Goal: Communication & Community: Answer question/provide support

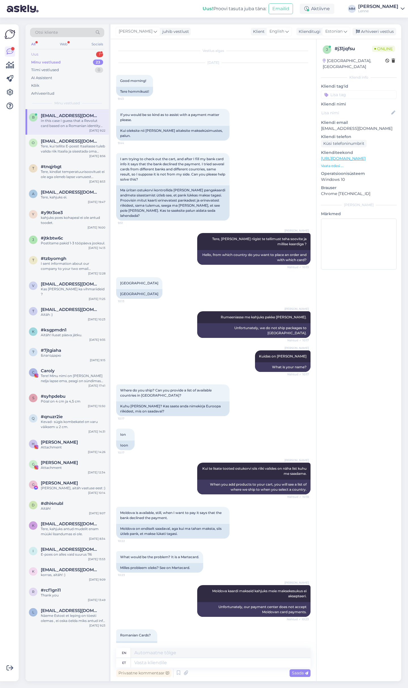
scroll to position [1190, 0]
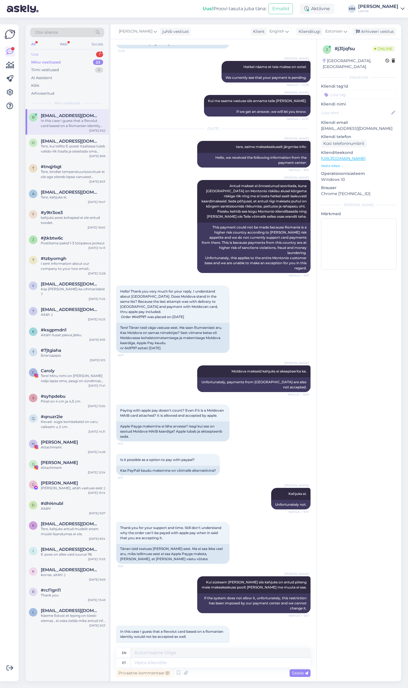
click at [63, 55] on div "Uus 1" at bounding box center [67, 54] width 74 height 8
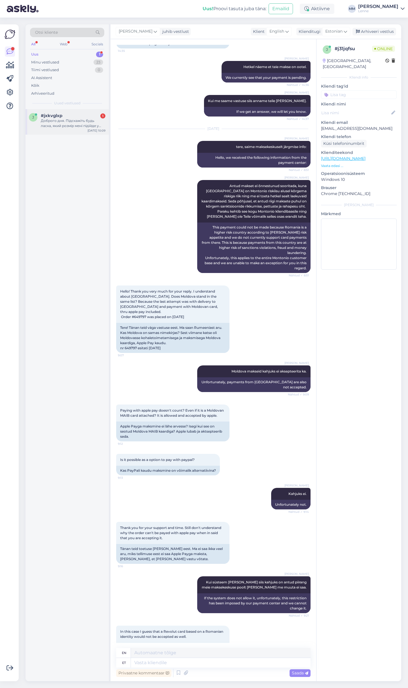
click at [66, 125] on div "Доброго дня. Підскажіть будь ласка, який розмір мені підійде у виробі жіноча па…" at bounding box center [73, 123] width 65 height 10
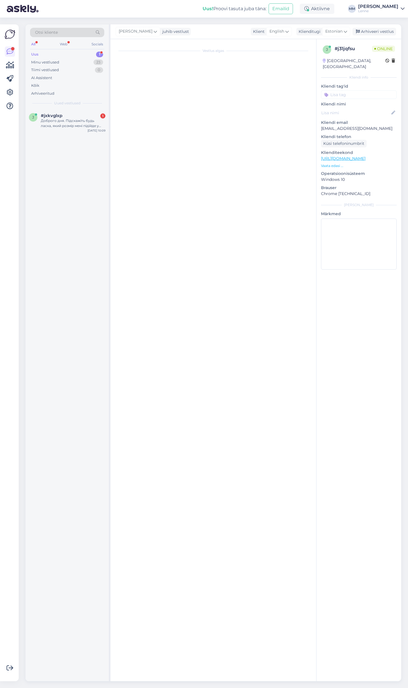
scroll to position [0, 0]
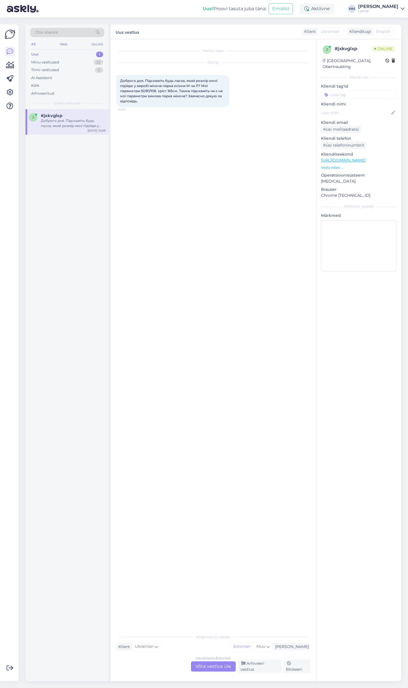
click at [210, 668] on div "Ukrainian to Estonian Võta vestlus üle" at bounding box center [213, 666] width 45 height 10
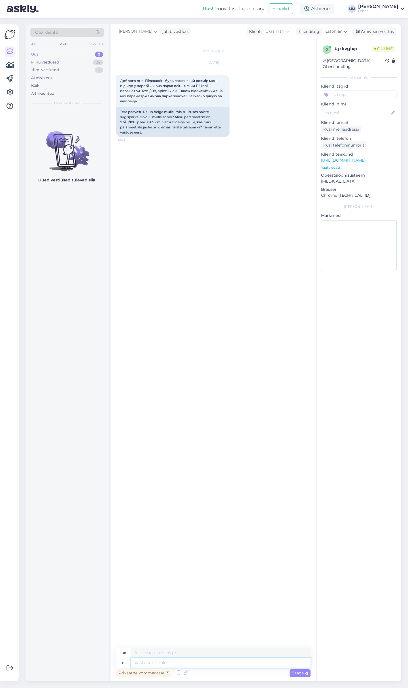
click at [191, 665] on textarea at bounding box center [221, 663] width 180 height 10
click at [186, 663] on textarea at bounding box center [221, 663] width 180 height 10
type textarea "Tere,"
type textarea "Привіт,"
type textarea "Tere, mis o"
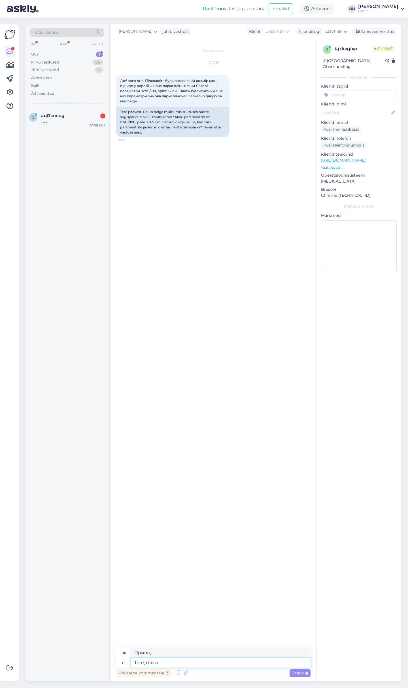
type textarea "Привіт, що?"
type textarea "Tere, mis on"
type textarea "Привіт, що таке?"
type textarea "Tere, mis on teie"
type textarea "Привіт, як справи?"
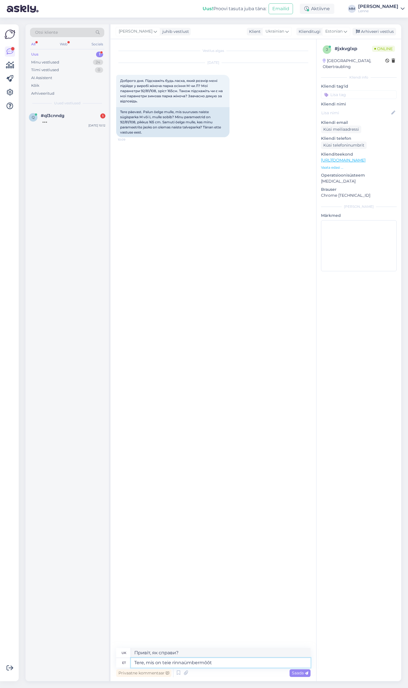
type textarea "Tere, mis on teie rinnaümbermõõt"
type textarea "Привіт, який у тебе розмір грудей?"
type textarea "Tere, mis on teie rinnaümbermõõt ?"
click at [57, 114] on span "#ql3cnndg" at bounding box center [53, 115] width 24 height 5
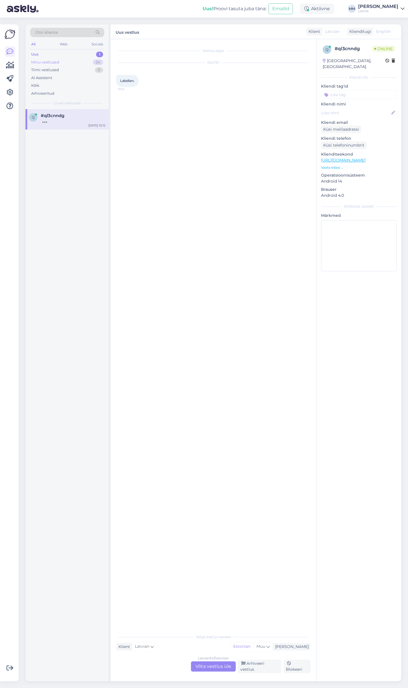
click at [51, 58] on div "Minu vestlused 24" at bounding box center [67, 62] width 74 height 8
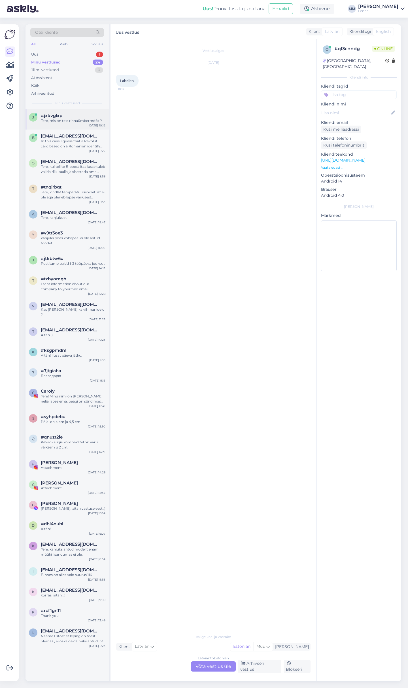
click at [63, 127] on div "j #jxkvglxp Tere, mis on teie rinnaümbermõõt ? Sep 24 10:12" at bounding box center [67, 119] width 83 height 20
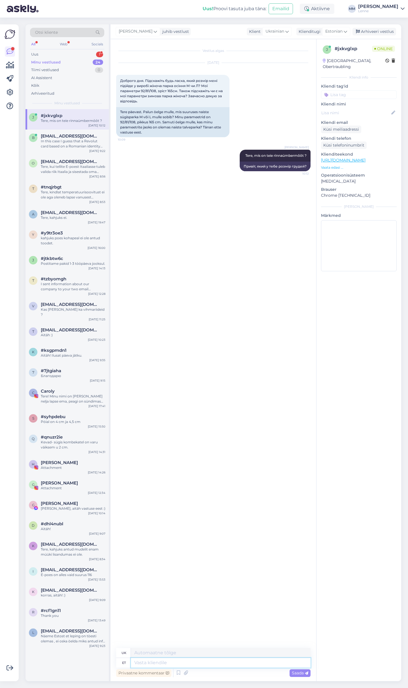
click at [172, 662] on textarea at bounding box center [221, 663] width 180 height 10
type textarea "suurus"
type textarea "розмір"
type textarea "suurus M"
type textarea "розмір M"
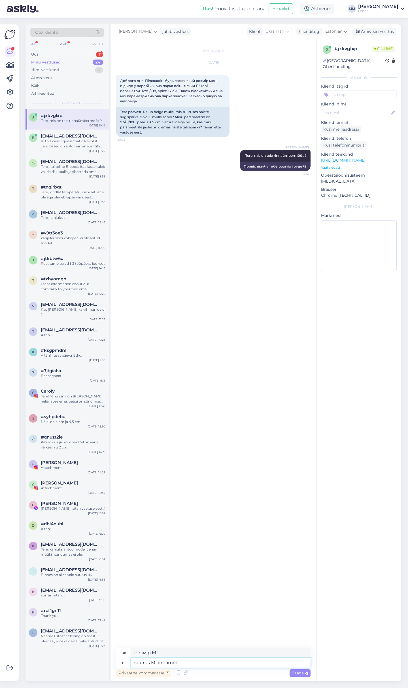
type textarea "suurus M rinnamõõt o"
type textarea "розмір M обмір грудей"
type textarea "suurus M rinnamõõt on"
type textarea "Обмір грудей розміру M"
type textarea "suurus M rinnamõõt on 108"
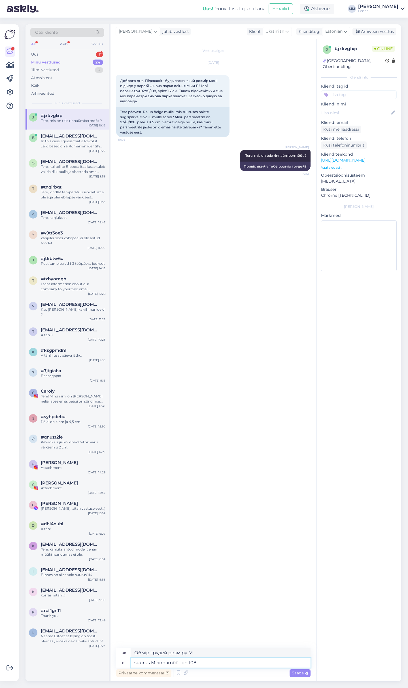
type textarea "Обхват грудей розміру M - 108"
type textarea "suurus M rinnamõõt on 108 cm j"
type textarea "Обхват грудей розміру M становить 108 см"
type textarea "suurus M rinnamõõt on 108 cm ja s"
type textarea "Обхват грудей розміру M становить 108 см,"
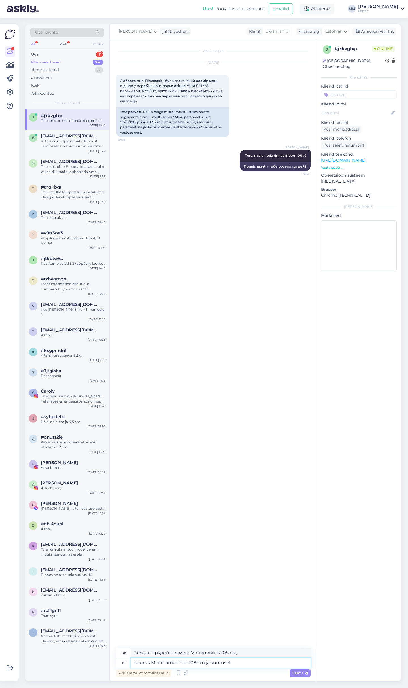
type textarea "suurus M rinnamõõt on 108 cm ja suurusel"
type textarea "Розмір M має обхват грудей 108 см та"
type textarea "suurus M rinnamõõt on 108 cm ja suurusel L s"
type textarea "Розмір M має обхват грудей 108 см, а розмір L - 108 см."
type textarea "suurus M rinnamõõt on 108 cm ja suurusel L on"
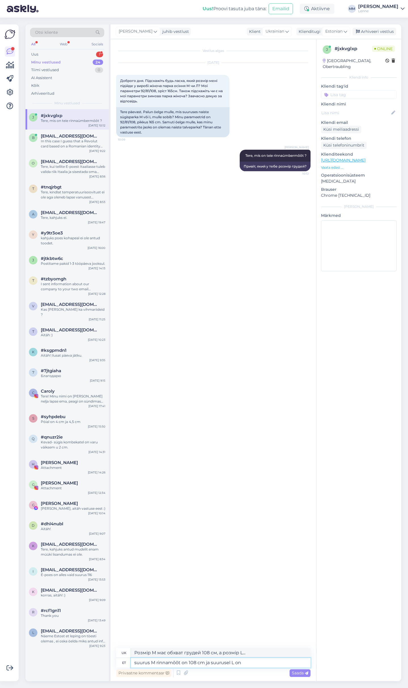
type textarea "Розмір M має обхват грудей 108 см, а розмір L -"
type textarea "suurus M rinnamõõt on 108 cm ja suurusel L on 116"
type textarea "Розмір M має обхват грудей 108 см, а розмір L - 116 см."
type textarea "suurus M rinnamõõt on 108 cm ja suurusel L on 116 cm."
type textarea "Обхват грудей для розміру M становить 108 см, а для розміру L – 116 см."
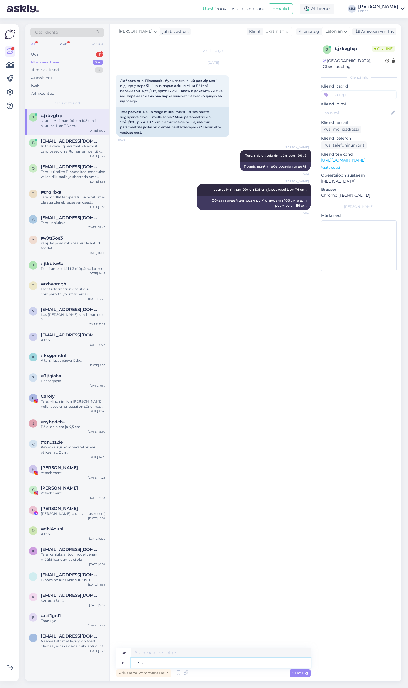
type textarea "Usun t"
type textarea "Я вірю"
type textarea "Usun teile so"
type textarea "Я тобі вірю."
type textarea "Usun teile sobiks su"
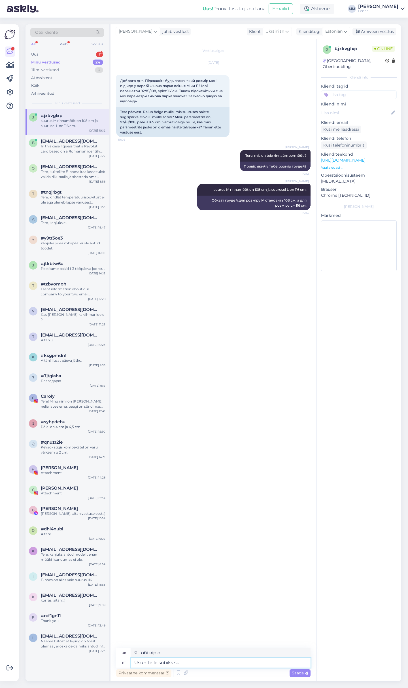
type textarea "Я думаю, що тобі це підійде."
type textarea "Usun teile sobiks suurus"
type textarea "Думаю, розмір тобі підійде."
type textarea "Usun teile sobiks suurus L"
type textarea "Я думаю, що розмір L тобі підійде."
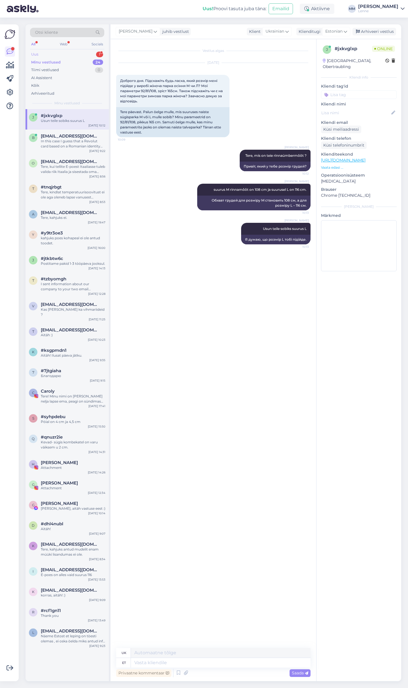
click at [73, 54] on div "Uus 1" at bounding box center [67, 54] width 74 height 8
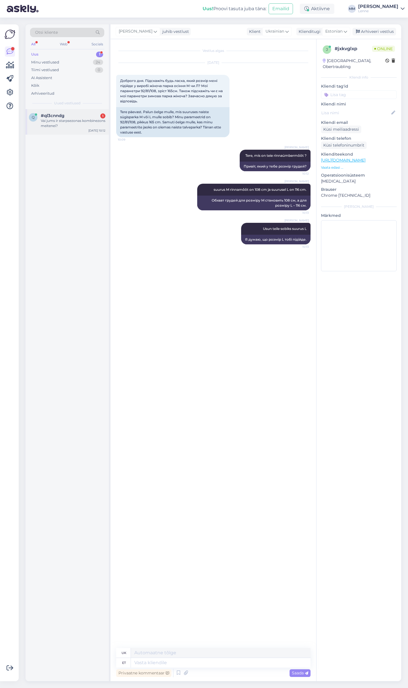
click at [85, 127] on div "Vai jums ir starpsezonas kombinezons meitenei?" at bounding box center [73, 123] width 65 height 10
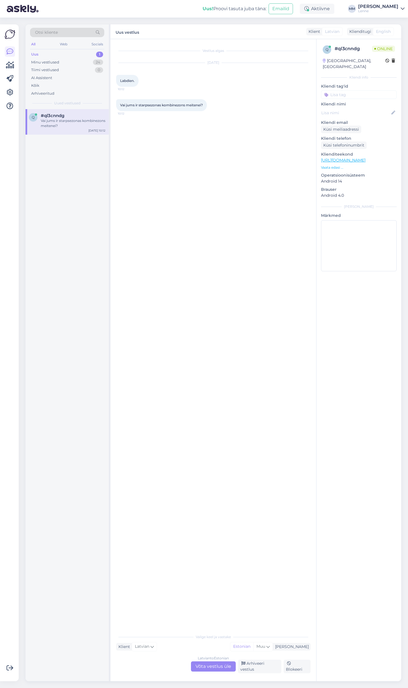
click at [213, 667] on div "Latvian to Estonian Võta vestlus üle" at bounding box center [213, 666] width 45 height 10
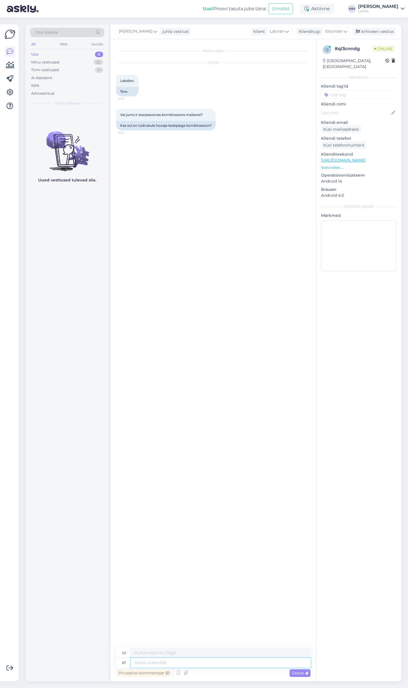
click at [152, 665] on textarea at bounding box center [221, 663] width 180 height 10
type textarea "Tere, s"
type textarea "Sveiki,"
type textarea "Tere, suur v"
type textarea "Sveiks, lielais"
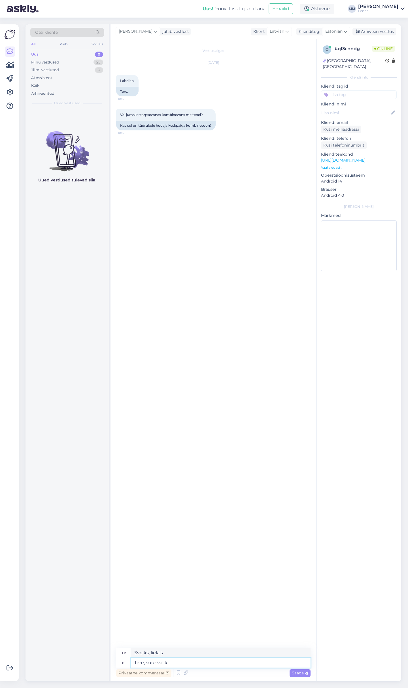
type textarea "Tere, suur valik k"
type textarea "Sveiki, lieliska izvēle"
type textarea "Tere, suur valik kombinesoone o"
type textarea "Sveiki, plaša kombinezonu izvēle"
type textarea "Tere, suur valik kombinesoone on"
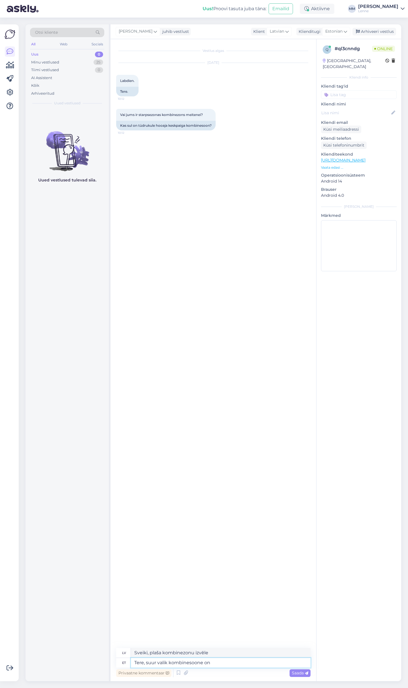
type textarea "Sveiki, ir liela kombinezonu izvēle."
type textarea "Tere, suur valik kombinesoone on meie"
type textarea "Sveiki, mums ir plaša kombinezonu izvēle."
type textarea "Tere, suur valik kombinesoone on meie E-poes."
type textarea "Sveiki, mūsu interneta veikalā ir plaša kombinezonu izvēle."
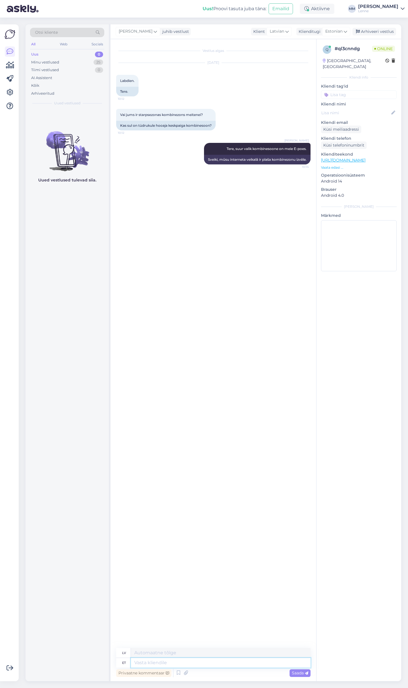
paste textarea "https://lenne.ee/en/eshop/girl/overalls-en-3/"
type textarea "https://lenne.ee/en/eshop/girl/overalls-en-3/"
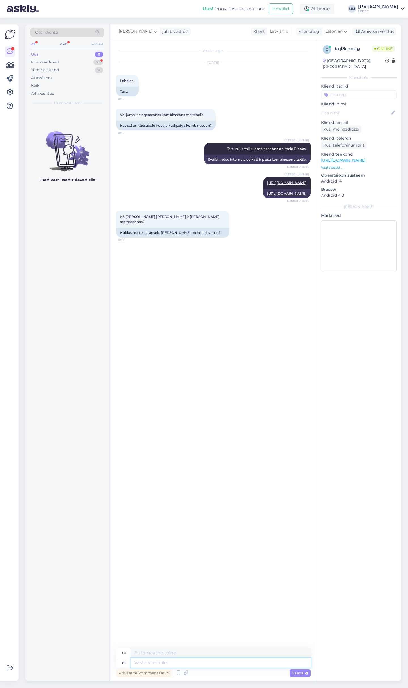
click at [175, 662] on textarea at bounding box center [221, 663] width 180 height 10
type textarea "palun t"
type textarea "lūdzu"
type textarea "palun täpsustage k"
type textarea "lūdzu, precizējiet"
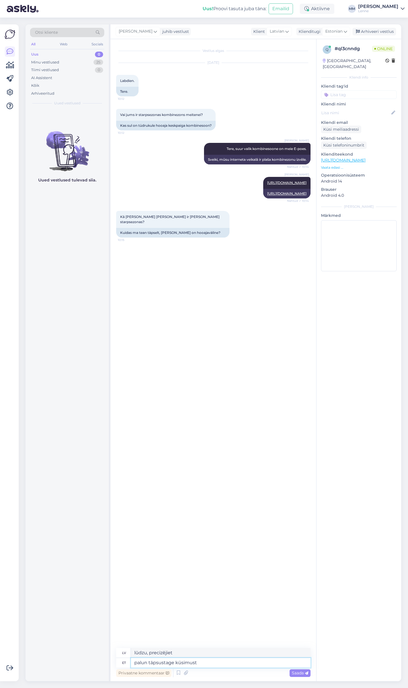
type textarea "palun täpsustage küsimust?"
type textarea "lūdzu, precizējiet jautājumu?"
type textarea "Mida"
type textarea "Kas"
type textarea "Mida te"
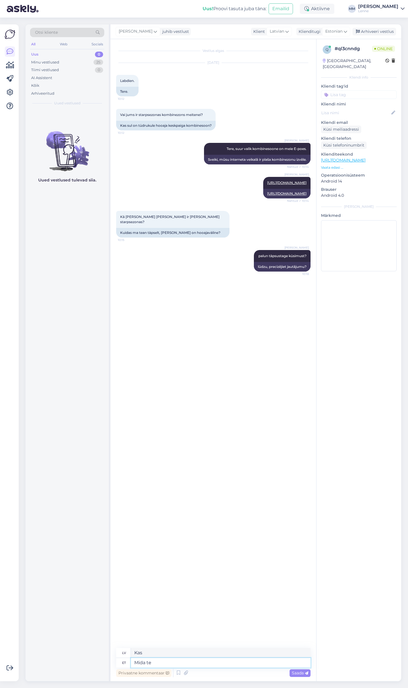
type textarea "Ko tu dari?"
type textarea "Mida te peate si"
type textarea "Kas tev vajadzīgs?"
type textarea "Mida te peate silmas"
type textarea "Ko tu ar to domā?"
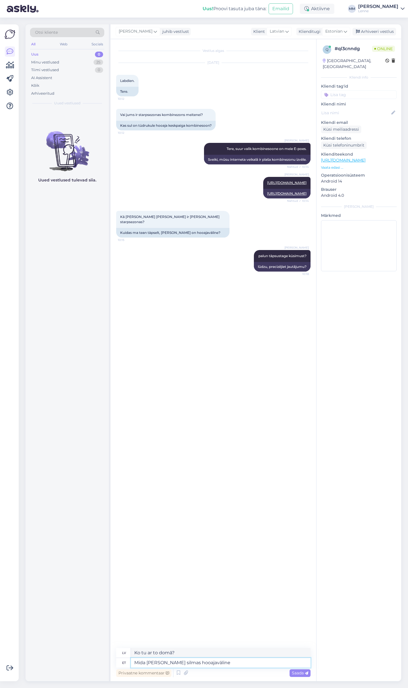
type textarea "Mida te peate silmas hooajaväline"
type textarea "Ko tu domā ar nesezonas periodu?"
type textarea "Meil o"
type textarea "Mēs"
type textarea "Meil on t"
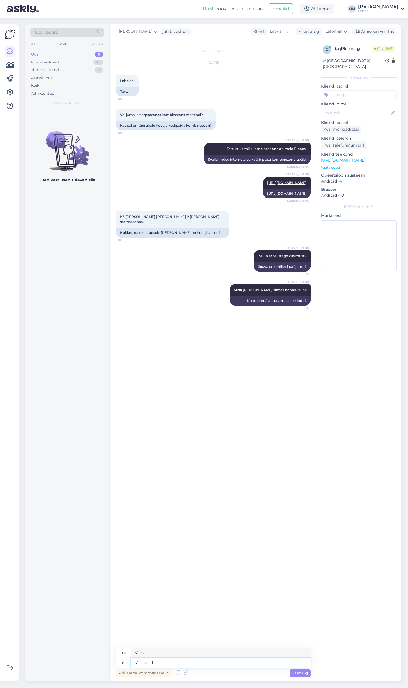
type textarea "Mums ir"
type textarea "Meil on talvekombekad"
type textarea "Mums ir ziemas paražas"
type textarea "Ja k"
type textarea "Un"
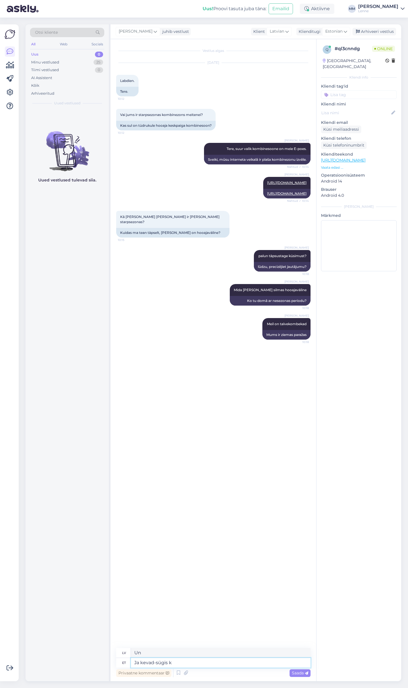
type textarea "Ja kevad-sügis ko"
type textarea "Un pavasaris-rudens"
type textarea "Ja kevad-sügis kombinesoonid"
type textarea "Un pavasara-rudens kombinezoni"
type textarea "Ja kevad-sügis kombinesoonid"
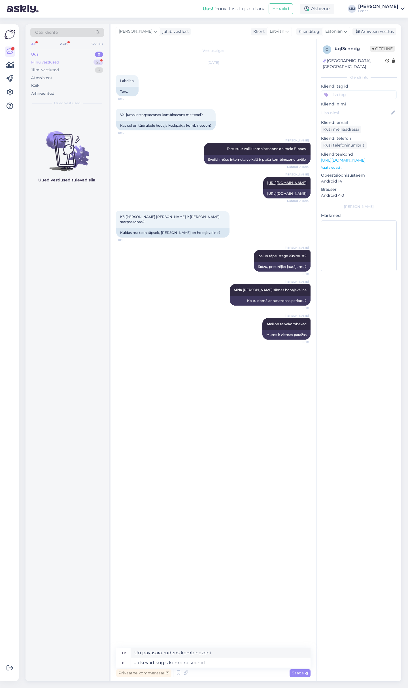
click at [73, 60] on div "Minu vestlused 25" at bounding box center [67, 62] width 74 height 8
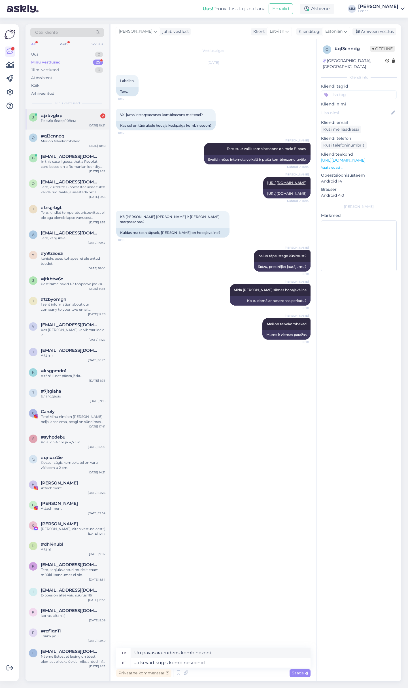
click at [68, 124] on div "j #jxkvglxp 2 Розмір бедер 108см Sep 24 10:21" at bounding box center [67, 119] width 83 height 20
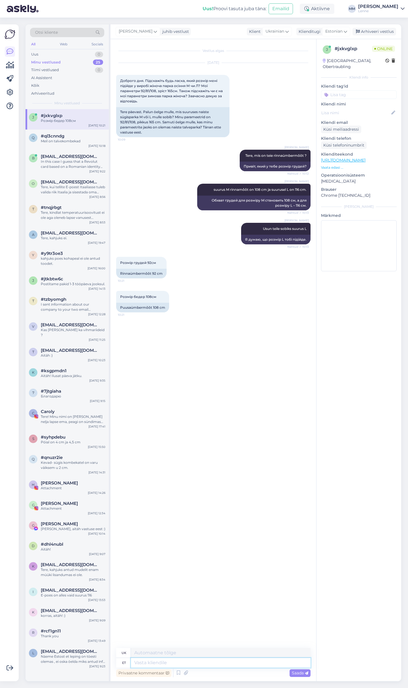
click at [183, 663] on textarea at bounding box center [221, 663] width 180 height 10
type textarea "N"
type textarea "Пн."
type textarea "Meie an"
type textarea "Наш"
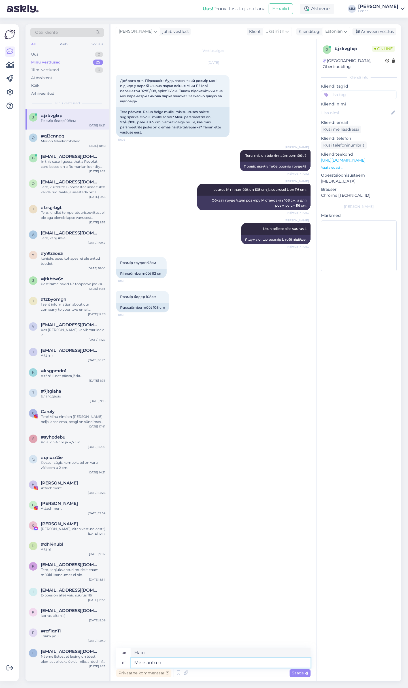
type textarea "Meie antu dm"
type textarea "Нам"
type textarea "Meie antu dmõõdud t"
type textarea "Наші задані розміри"
type textarea "Meie antu"
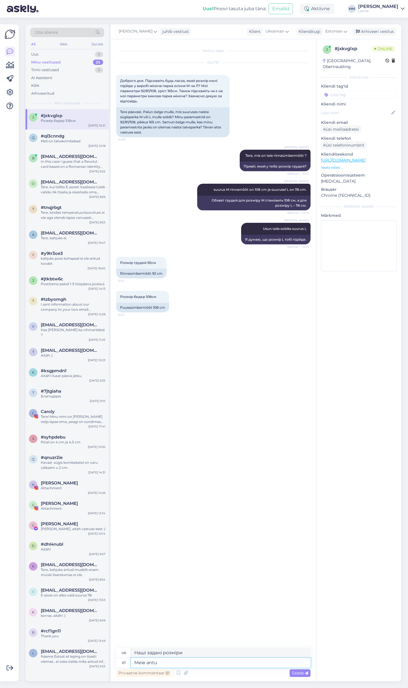
type textarea "Нам"
type textarea "Meie antud"
type textarea "Наші дані"
type textarea "Meie antud mõõdud o"
type textarea "Наші задані виміри"
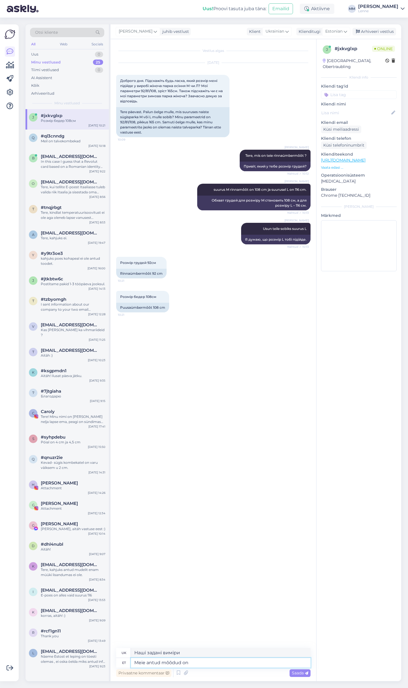
type textarea "Meie antud mõõdud on t"
type textarea "Наведені нами вимірювання є"
type textarea "Meie antud mõõdud on tootemõõdud."
type textarea "Розміри, які ми надаємо, є розмірами продукту."
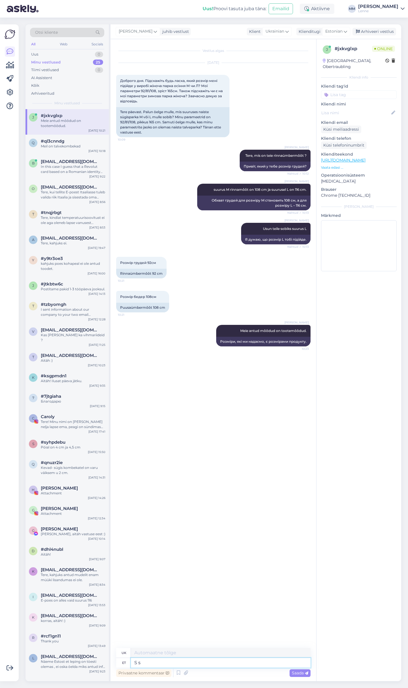
type textarea "S su"
type textarea "С"
type textarea "S suurusel o"
type textarea "Розмір S"
type textarea "S suurusel on"
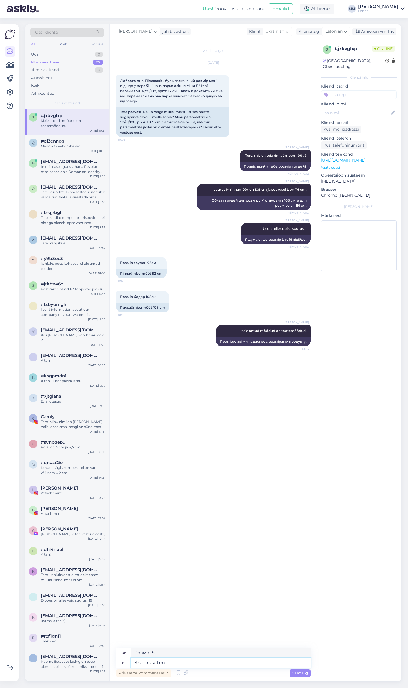
type textarea "Розмір S має"
type textarea "S suurusel on rinnaümbemõõt"
type textarea "Розмір S має обхват грудей"
type textarea "S suurusel on rinnaümbemõõt 10"
type textarea "Розмір S має обхват грудей 100"
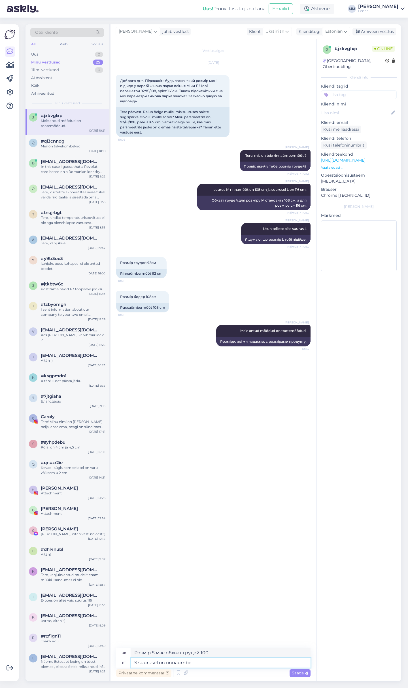
type textarea "S suurusel on rinnaümb"
type textarea "Розмір S має обхват грудей"
type textarea "S suurusel on rinna"
type textarea "Розмір S має бюст."
type textarea "S suurusel on rinna ümbermõõt"
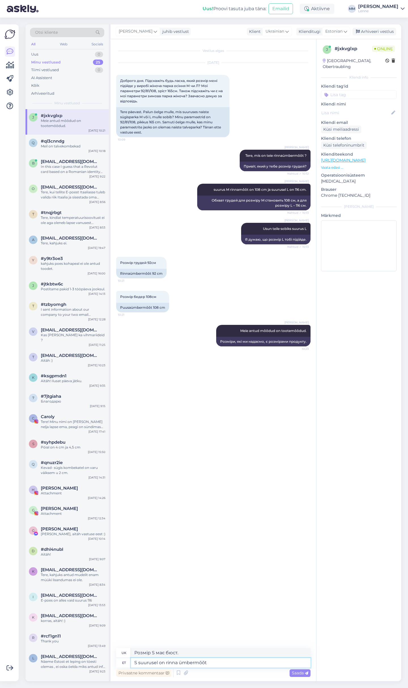
type textarea "Розмір S має обхват грудей"
type textarea "S suurusel on rinna ümbermõõt 100"
type textarea "Розмір S має обхват грудей 100"
type textarea "S suurusel on rinna ümbermõõt 100 cm."
type textarea "Розмір S має обхват грудей 100 см."
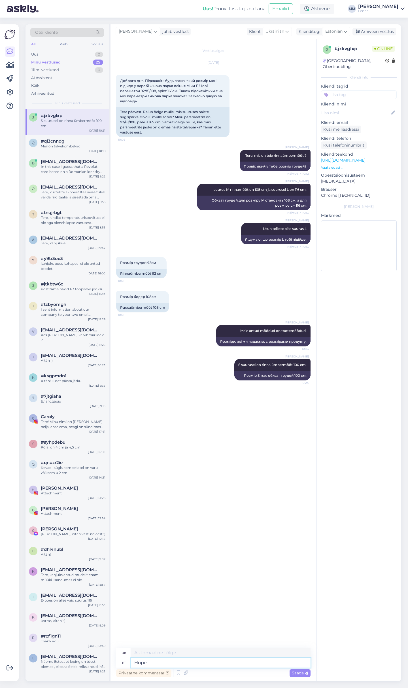
type textarea "Hope"
type textarea "Надія"
type textarea "Hope on"
type textarea "Надія є"
type textarea "Ho"
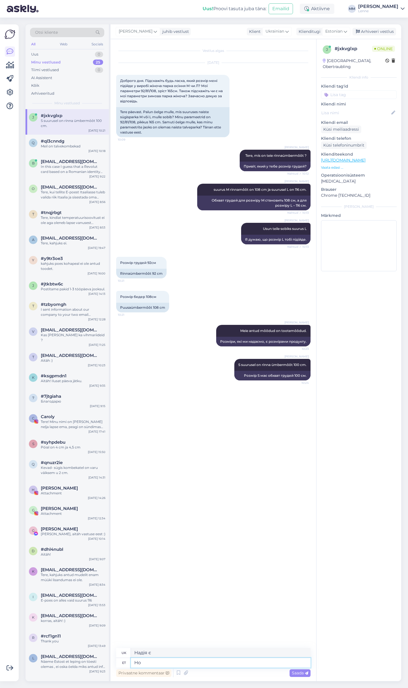
type textarea "Надія"
type textarea "H"
type textarea "Suuruse"
type textarea "Розмір"
type textarea "Suuruse valikul tu"
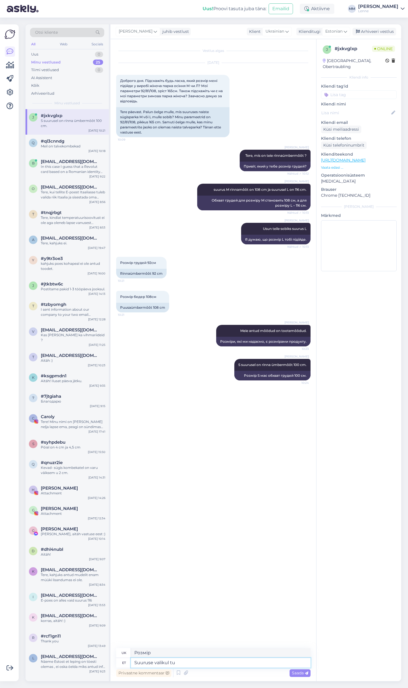
type textarea "При виборі розміру"
type textarea "Suuruse valikul tuleks va"
type textarea "Вибираючи розмір, слід"
type textarea "Suuruse valikul tuleks valida tav"
type textarea "Вибираючи розмір, слід враховувати"
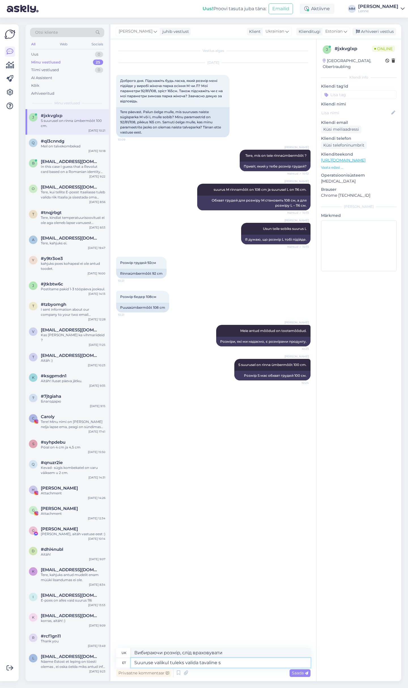
type textarea "Suuruse valikul tuleks valida tavaline su"
type textarea "Вибираючи розмір, слід обрати звичайний."
type textarea "Suuruse valikul tuleks valida tavaline suurus"
type textarea "Вибираючи розмір, слід обрати свій звичайний розмір."
type textarea "Suuruse valikul tuleks valida taval"
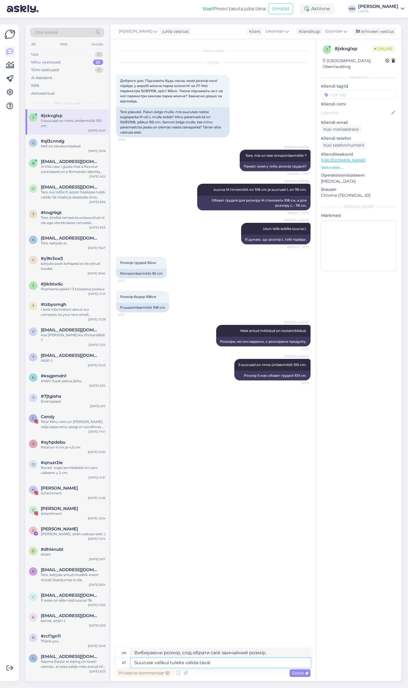
type textarea "Вибираючи розмір, слід обрати звичайний."
type textarea "Suuruse valikul tuleks valida tava"
type textarea "Вибираючи розмір, слід обрати індивідуальний."
type textarea "Suuruse valikul tuleks valida tavapärane su"
type textarea "Вибираючи розмір, слід обрати звичний розмір."
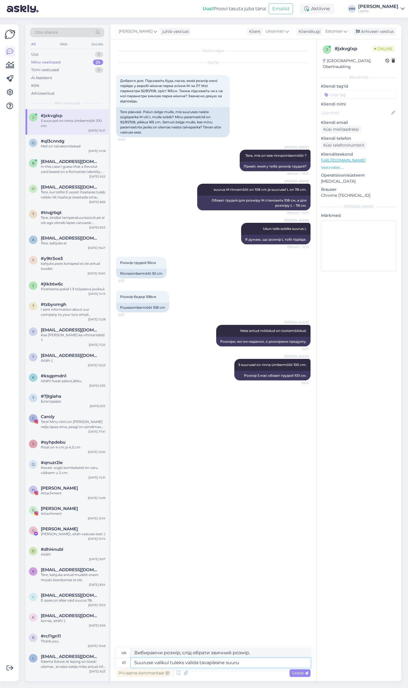
type textarea "Suuruse valikul tuleks valida tavapärane suurus"
type textarea "Вибираючи розмір, слід обрати свій звичний розмір."
type textarea "Suuruse valikul tuleks valida tavapärane suurus, m"
type textarea "Вибираючи розмір, слід обрати свій звичний розмір,"
type textarea "Suuruse valikul tuleks valida tavapärane suurus, mida en"
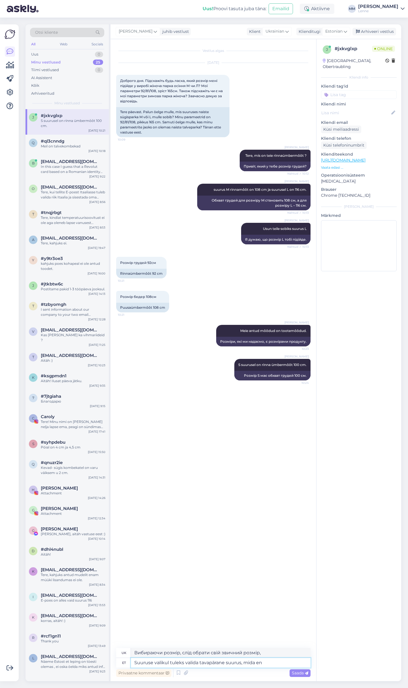
type textarea "Вибираючи розмір, слід обрати той розмір, який вам звичний."
type textarea "Suuruse valikul tuleks valida tavapärane suurus, mida eni"
type textarea "Вибираючи розмір, слід обрати той звичайний розмір, який ви носите найчастіше."
type textarea "Suuruse valikul tuleks valida tavapärane suurus, mida eni jopede"
type textarea "Вибираючи розмір, слід обрати звичайний розмір, з якого виготовлена ​​більшість…"
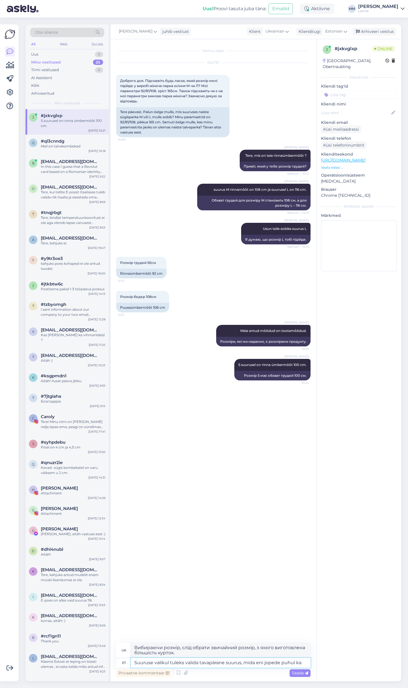
type textarea "Suuruse valikul tuleks valida tavapärane suurus, mida eni jopede puhul kan"
type textarea "Вибираючи розмір, слід обрати звичайний розмір, який найчастіше використовуєтьс…"
type textarea "Suuruse valikul tuleks valida tavapärane suurus, mida eni jopede puhul kannate."
type textarea "Вибираючи розмір, слід обрати той розмір, який ви зазвичай носите для курток."
click at [264, 658] on textarea "Suuruse valikul tuleks valida tavapärane suurus, mida eni jopede puhul kannate." at bounding box center [221, 660] width 180 height 15
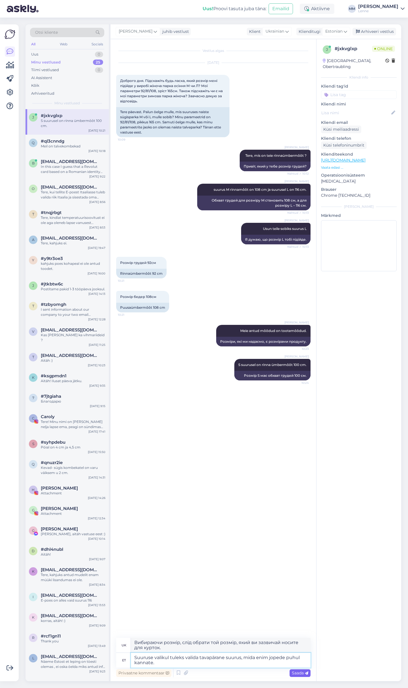
type textarea "Suuruse valikul tuleks valida tavapärane suurus, mida enim jopede puhul kannate."
click at [294, 675] on div "Saada" at bounding box center [300, 673] width 21 height 8
type textarea "Вибираючи розмір, слід обрати той звичайний розмір, який ви найчастіше носите д…"
click at [294, 675] on div "Saada" at bounding box center [300, 673] width 21 height 8
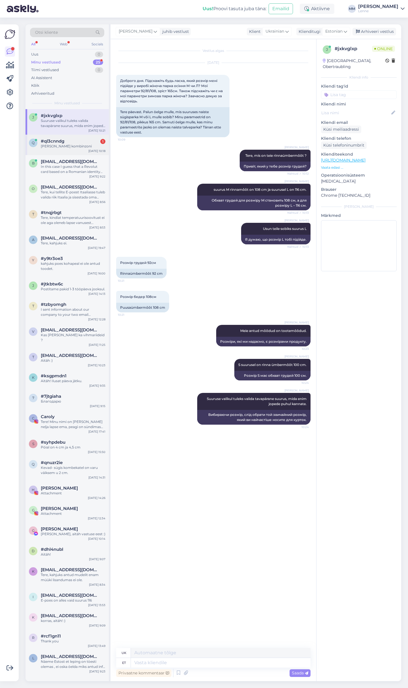
click at [62, 145] on div "Rubens pavasara kombinzoni" at bounding box center [73, 146] width 65 height 5
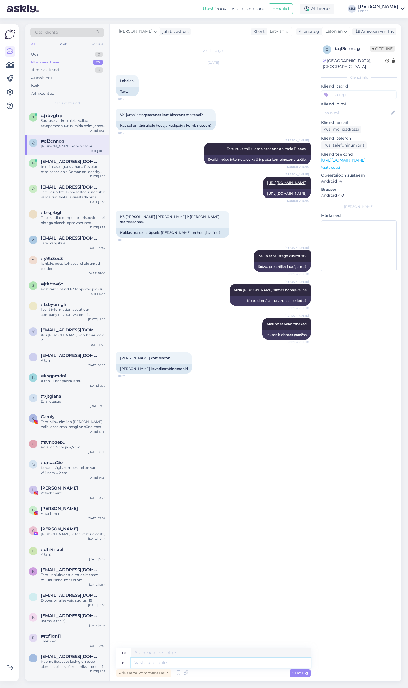
click at [176, 663] on textarea at bounding box center [221, 663] width 180 height 10
type textarea "Kevad-sügis k"
type textarea "Pavasaris-rudens"
type textarea "Kevad-sügis kombinesoonid o"
type textarea "Pavasara-rudens kombinezoni"
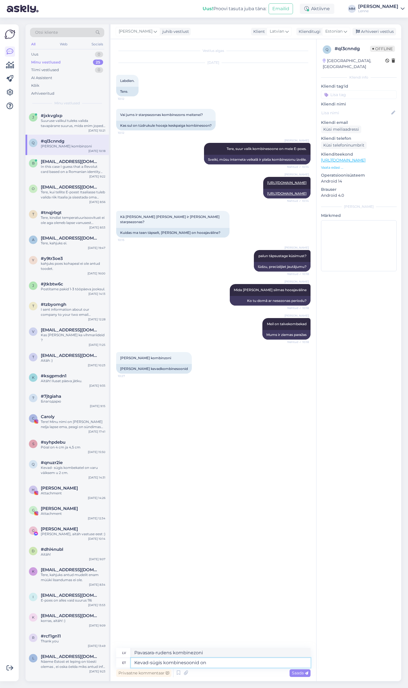
type textarea "Kevad-sügis kombinesoonid on l"
type textarea "Pavasara-rudens kombinezoni ir"
type textarea "Kevad-sügis kombinesoonid on leitavad s"
type textarea "Ir pieejami pavasara-rudens kombinezoni"
type textarea "Kevad-sügis kombinesoonid on leitavad siit:"
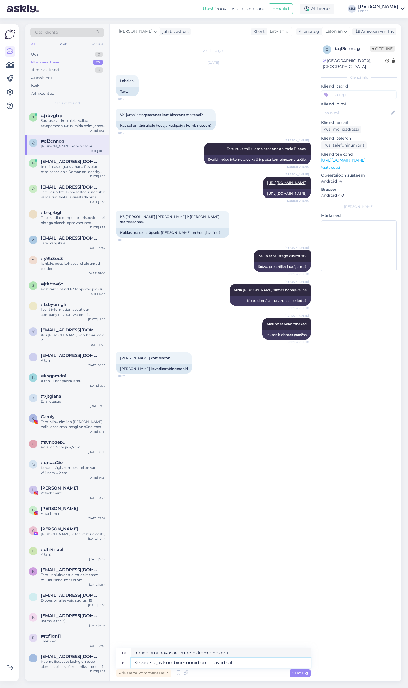
type textarea "Pavasara-rudens kombinezonus var atrast šeit:"
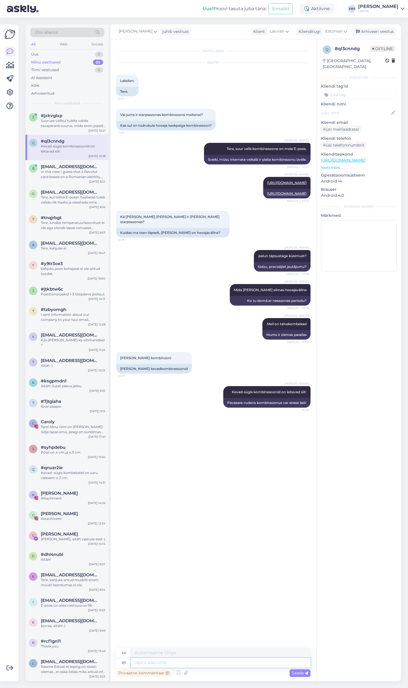
paste textarea "https://lenne.ee/en/eshop/girl/overalls-en-3/?filter_hooaeg=spring-autumn&query…"
type textarea "https://lenne.ee/en/eshop/girl/overalls-en-3/?filter_hooaeg=spring-autumn&query…"
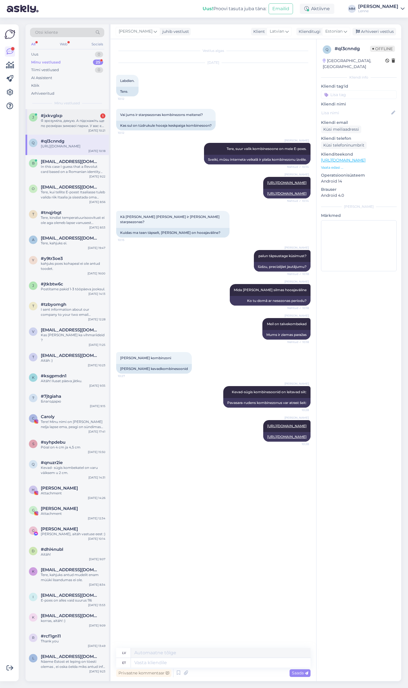
click at [87, 122] on div "Я зрозуміла, дякую. А підскажіть ще по розмірах зимової парки. У вас є 176 і 18…" at bounding box center [73, 123] width 65 height 10
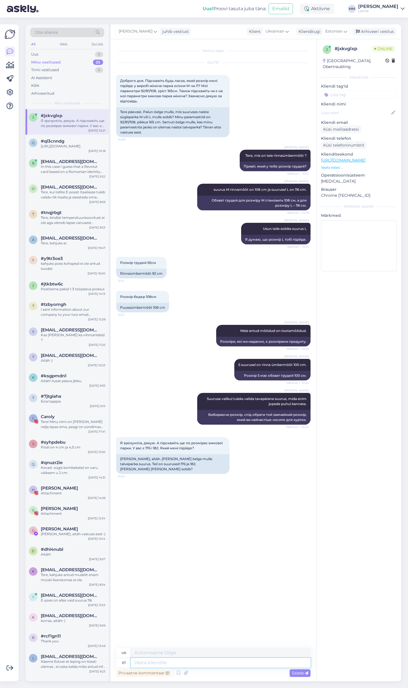
click at [171, 665] on textarea at bounding box center [221, 663] width 180 height 10
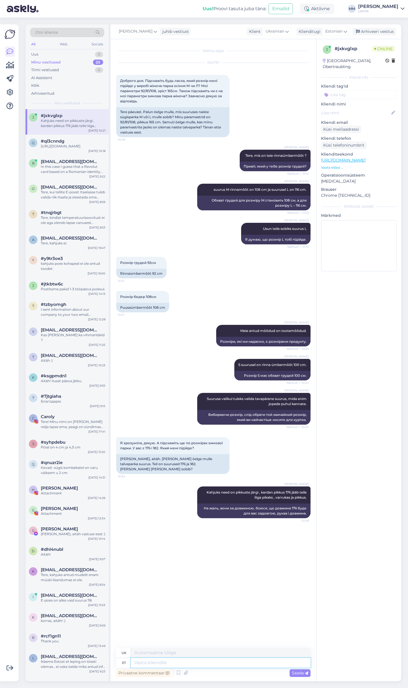
click at [180, 664] on textarea at bounding box center [221, 663] width 180 height 10
paste textarea "https://lenne.ee/en/model/25671-042/"
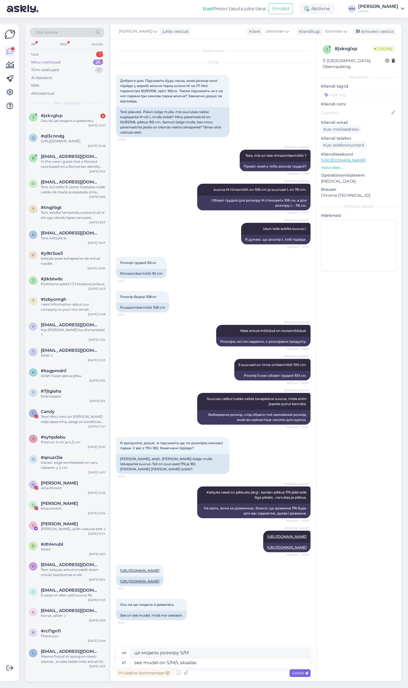
click at [298, 674] on span "Saada" at bounding box center [300, 672] width 16 height 5
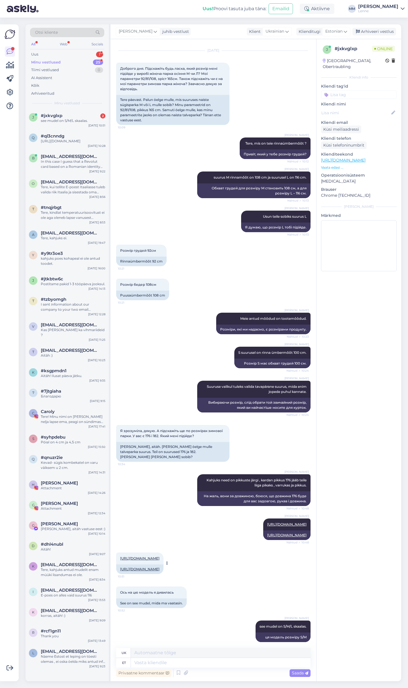
click at [149, 567] on link "https://lenne.ee/mudel/23672-101/" at bounding box center [139, 569] width 39 height 4
click at [192, 664] on textarea at bounding box center [221, 663] width 180 height 10
click at [190, 662] on textarea "Antud mudelil on ka mõrgitud mõõdud" at bounding box center [221, 663] width 180 height 10
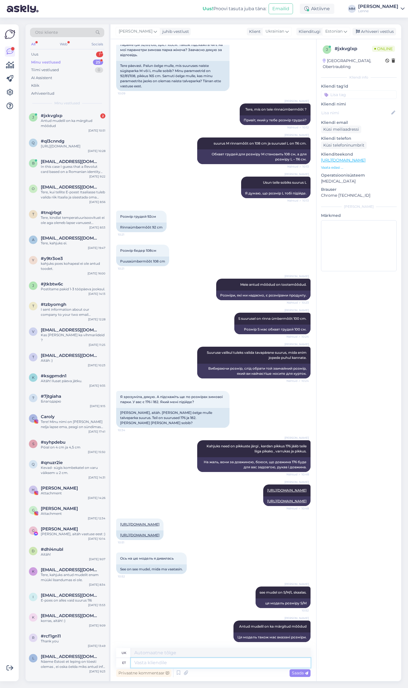
paste textarea "176 M/L: varruka pikkus (kaenla alt) 49 cm, üldpikkus 98 cm , vööümbermõõt 114 …"
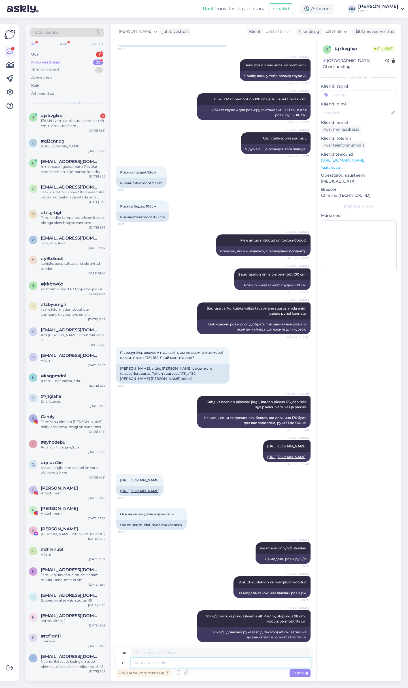
scroll to position [130, 0]
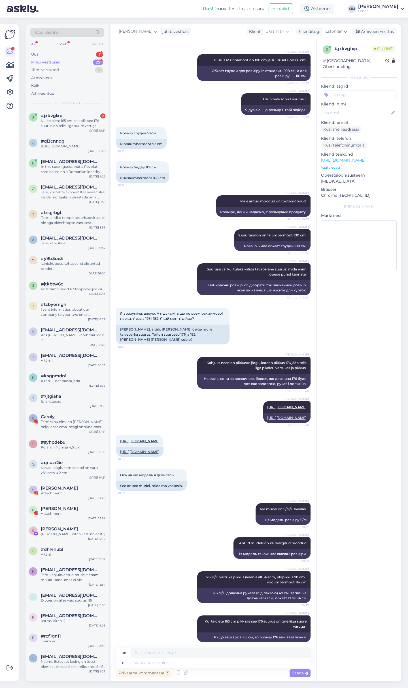
click at [81, 60] on div "Minu vestlused 25" at bounding box center [67, 62] width 74 height 8
click at [77, 53] on div "Uus 1" at bounding box center [67, 54] width 74 height 8
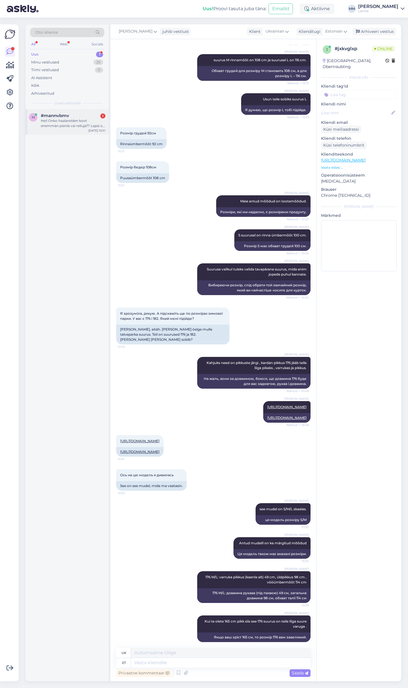
click at [86, 126] on div "Hei! Onko haalareiden koot enemmän pieniä vai reiluja?? Lapsi on nyt 77cm pitkä…" at bounding box center [73, 123] width 65 height 10
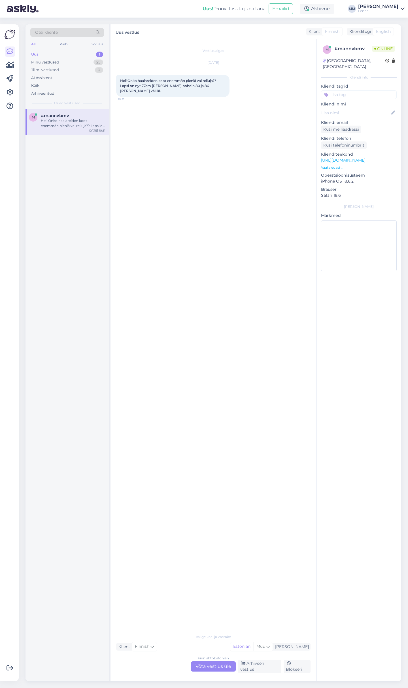
click at [216, 665] on div "Finnish to Estonian Võta vestlus üle" at bounding box center [213, 666] width 45 height 10
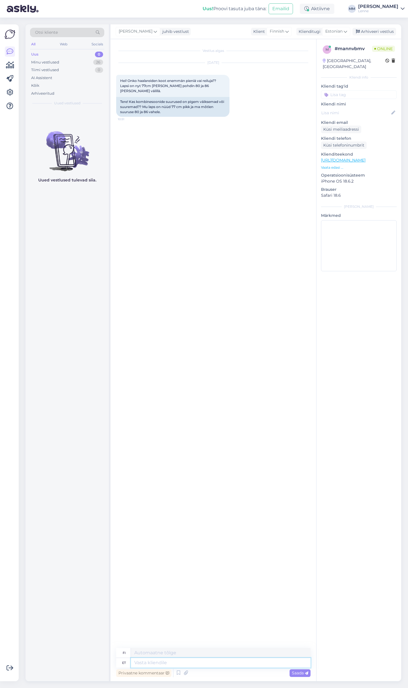
click at [188, 665] on textarea at bounding box center [221, 663] width 180 height 10
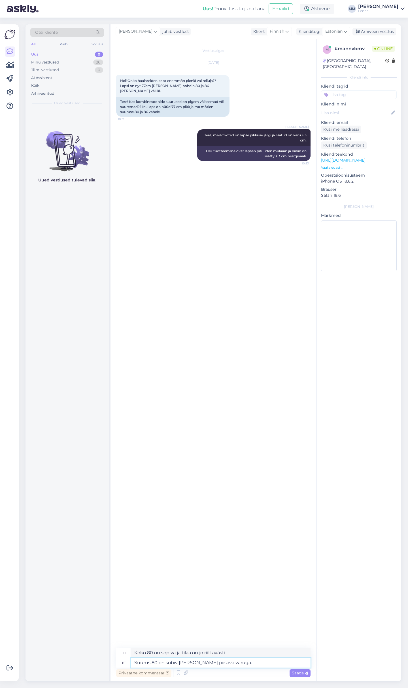
click at [164, 663] on textarea "Suurus 80 on sobiv ja juba piisava varuga." at bounding box center [221, 663] width 180 height 10
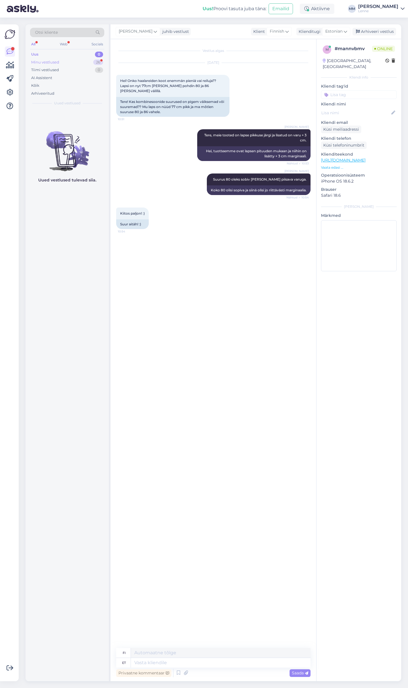
click at [72, 62] on div "Minu vestlused 26" at bounding box center [67, 62] width 74 height 8
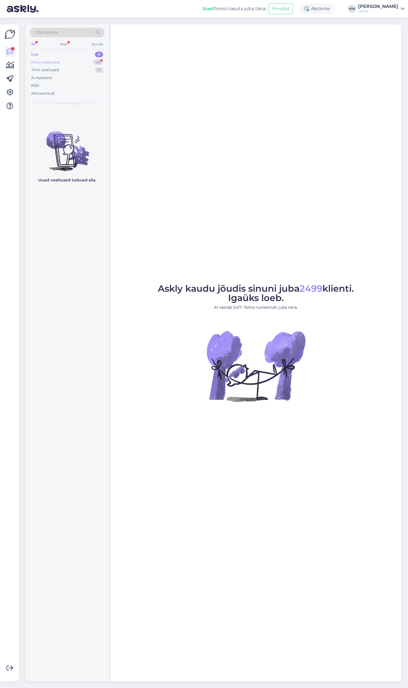
drag, startPoint x: 0, startPoint y: 0, endPoint x: 59, endPoint y: 60, distance: 84.2
click at [59, 60] on div "Minu vestlused 26" at bounding box center [67, 62] width 74 height 8
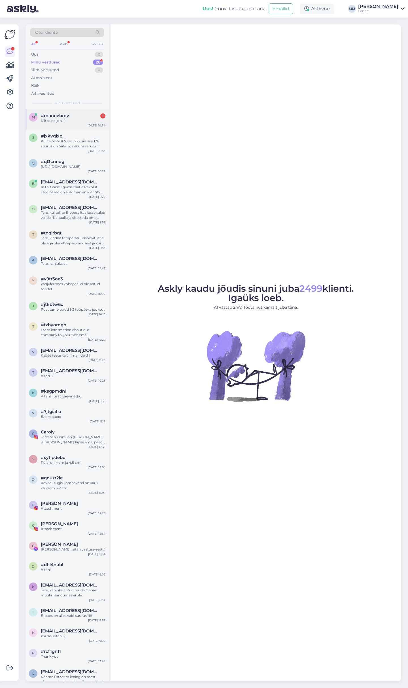
click at [76, 113] on div "#mannvbmv 1" at bounding box center [73, 115] width 65 height 5
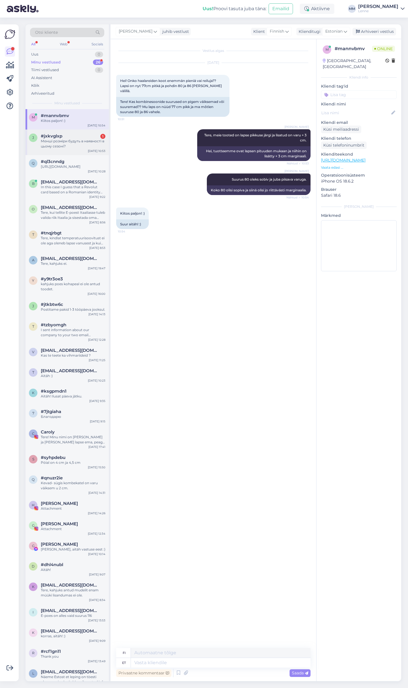
click at [65, 134] on div "#jxkvglxp 1" at bounding box center [73, 135] width 65 height 5
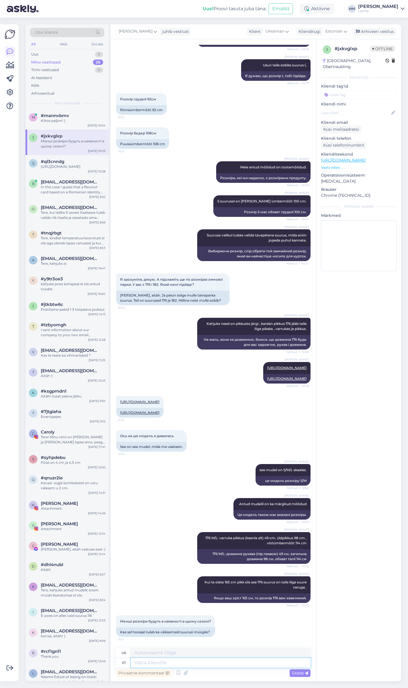
click at [193, 666] on textarea at bounding box center [221, 663] width 180 height 10
type textarea "kahjuks"
type textarea "на жаль"
type textarea "kahjuks ei."
type textarea "на жаль, ні."
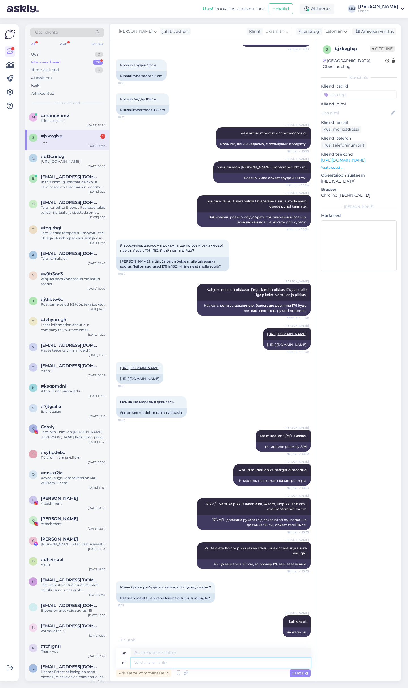
scroll to position [237, 0]
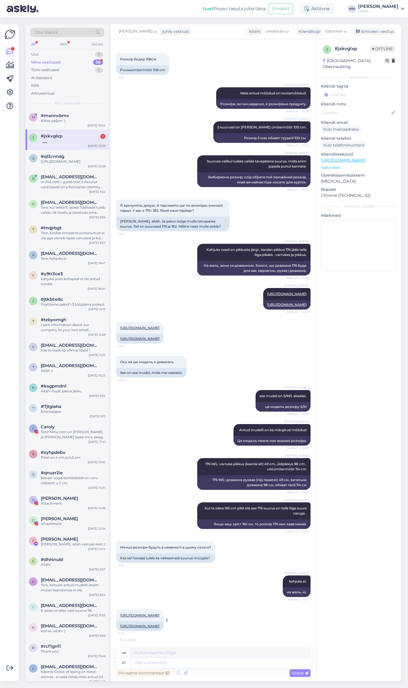
click at [160, 625] on link "https://lenne.ee/mudel/24361-108/" at bounding box center [139, 626] width 39 height 4
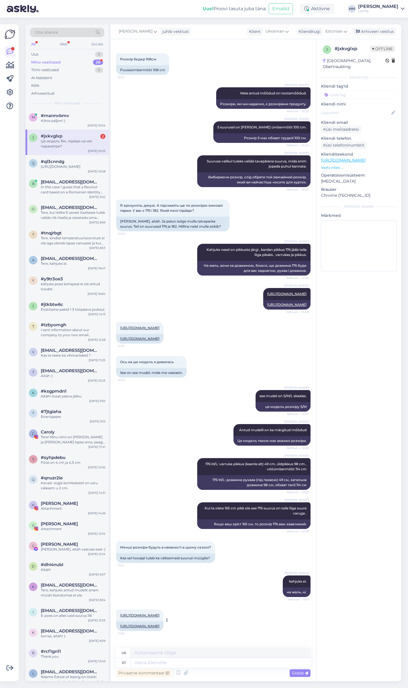
scroll to position [266, 0]
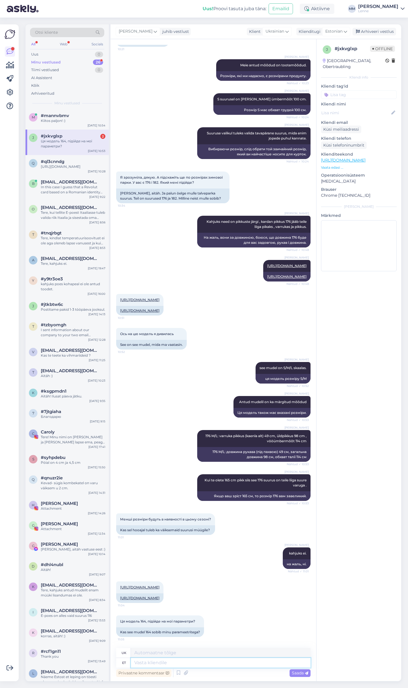
click at [209, 664] on textarea at bounding box center [221, 663] width 180 height 10
click at [187, 661] on textarea at bounding box center [221, 663] width 180 height 10
type textarea "Antud m"
type textarea "Дано"
type textarea "Antud mudelili o"
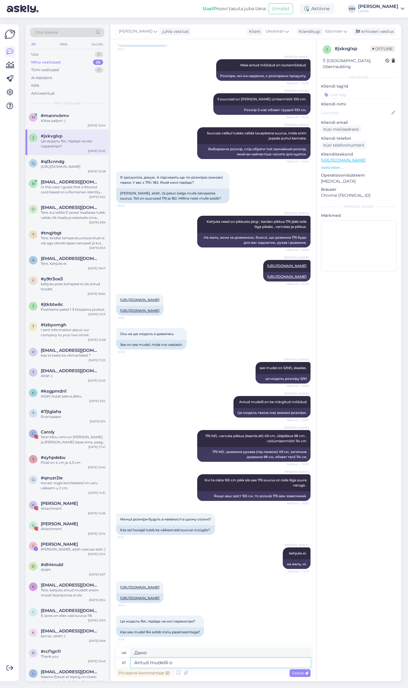
type textarea "Для цієї моделі"
type textarea "Antud mudelili on su"
type textarea "Ця модель є"
type textarea "Antud mudelili on suuruse"
type textarea "Ця модель має розмір"
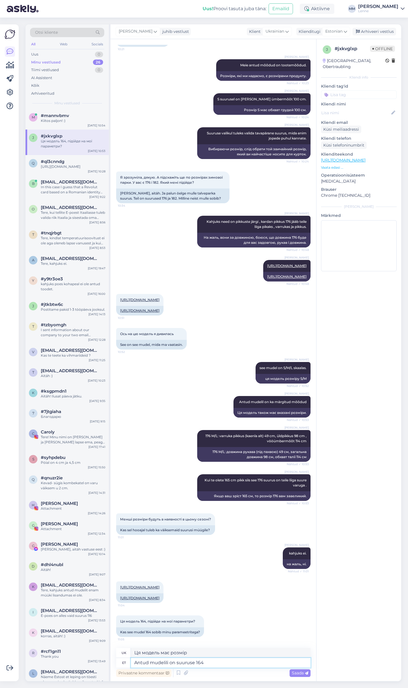
type textarea "Antud mudelili on suuruse 164 r"
type textarea "Ця модель має розмір 164."
type textarea "Antud mudelili on suuruse 164 rinnamõõt"
type textarea "Ця модель має розмір грудей 164."
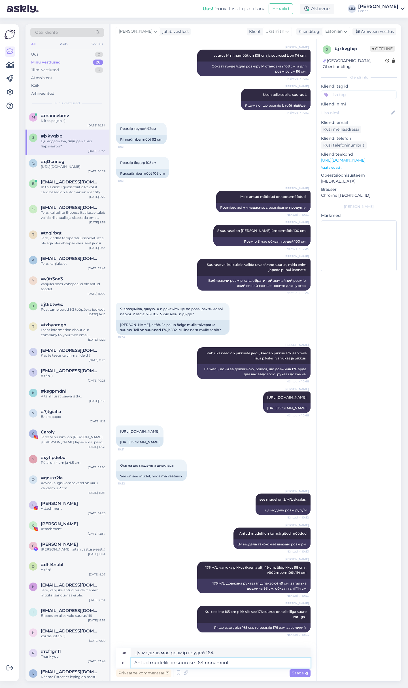
scroll to position [0, 0]
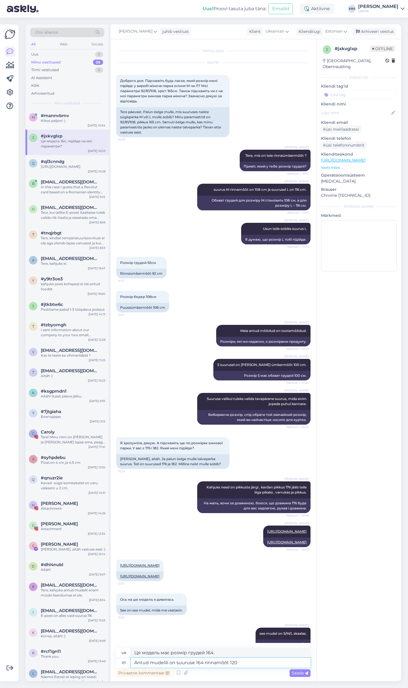
type textarea "Antud mudelili on suuruse 164 rinnamõõt 120"
type textarea "Ця модель має розмір 164, обхват грудей 120."
type textarea "Antud mudelili on suuruse 164 rinnamõõt 120 cm"
type textarea "Ця модель має розмір 164, обхват грудей 120 см."
click at [252, 664] on textarea "Antud mudelili on suuruse 164 rinnamõõt 120 cm" at bounding box center [221, 663] width 180 height 10
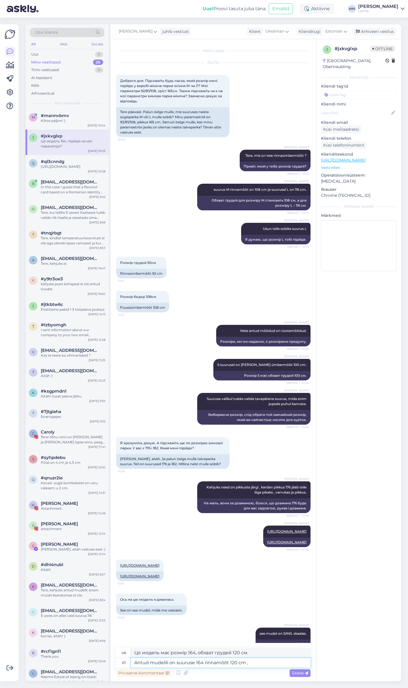
type textarea "Antud mudelili on suuruse 164 rinnamõõt 120 cm ,"
type textarea "Обхват грудей цієї моделі становить 120 см у розмірі 164."
type textarea "Antud mudelili on suuruse 164 rinnamõõt 120 cm , varruka pikk"
type textarea "Ця модель має розмір 164, обхват грудей 120 см, довжина рукава 120 см."
type textarea "Antud mudelili on suuruse 164 rinnamõõt 120 cm , varruka pikkus koos õ"
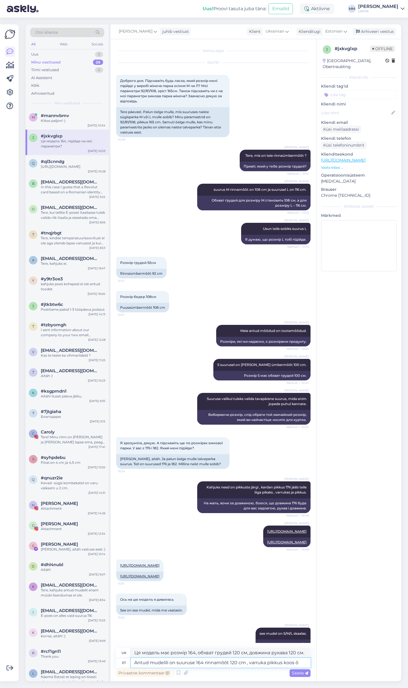
type textarea "Ця модель має розмір 164, обхват грудей 120 см, довжина рукава включаючи"
type textarea "Antud mudelili on suuruse 164 rinnamõõt 120 cm , varruka pikkus koos õlaga"
type textarea "Ця модель має розмір 164, обхват грудей 120 см, довжина рукава включаючи плече."
type textarea "Antud mudelili on suuruse 164 rinnamõõt 120 cm , varruka pikkus koos õlaga 77"
type textarea "Ця модель має розмір 164, обхват грудей 120 см, довжина рукава включаючи плече …"
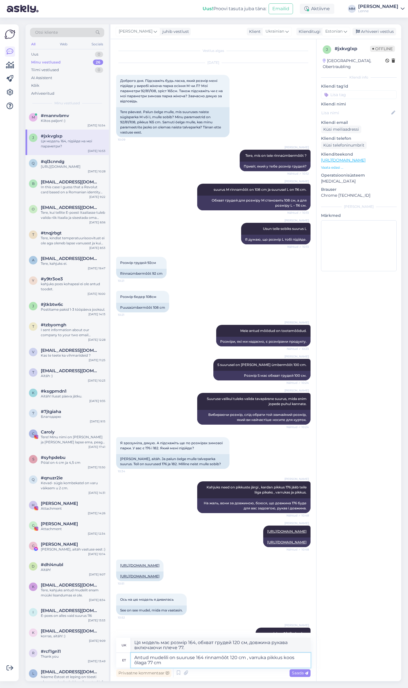
type textarea "Antud mudelili on suuruse 164 rinnamõõt 120 cm , varruka pikkus koos õlaga 77 c…"
type textarea "Ця модель має розмір 164, обхват грудей 120 см, довжина рукава включаючи плече …"
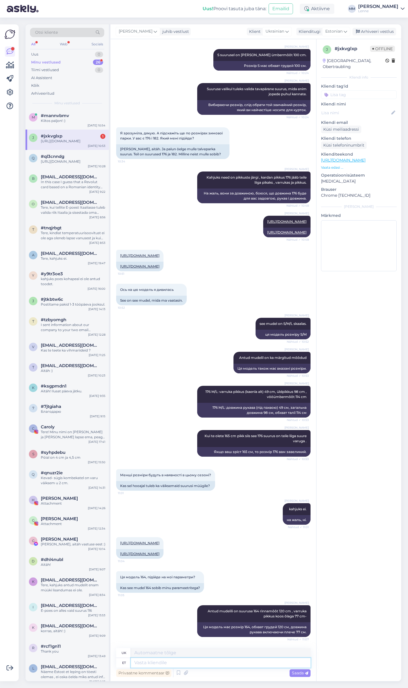
scroll to position [344, 0]
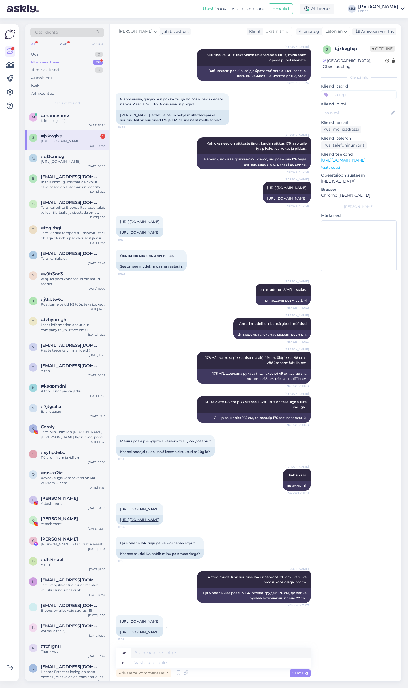
click at [160, 633] on link "https://lenne.ee/mudel/23363-111/" at bounding box center [139, 632] width 39 height 4
click at [169, 663] on textarea at bounding box center [221, 663] width 180 height 10
type textarea "Teil t"
type textarea "Ви"
type textarea "Teil tuleks ant"
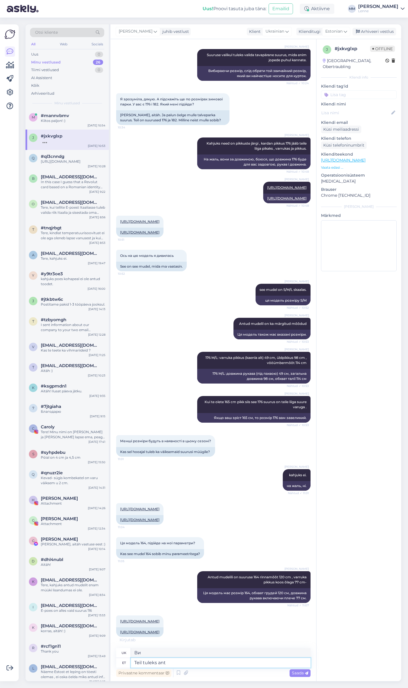
type textarea "Ви повинні"
type textarea "Teil tuleks antud s"
type textarea "Вам слід дати"
type textarea "Teil tuleks antud suurust"
type textarea "Ви повинні отримати цей розмір"
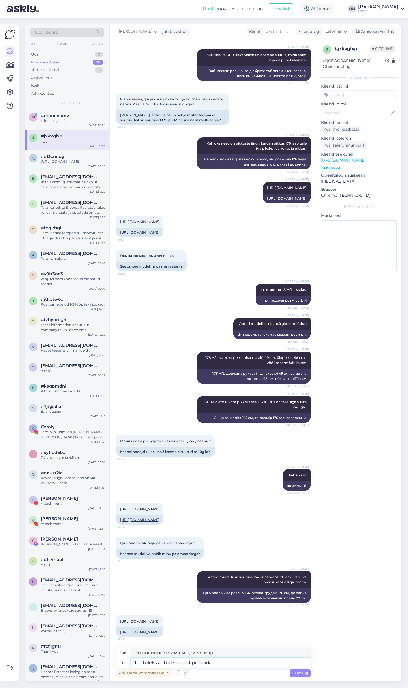
type textarea "Teil tuleks antud suurust proovida."
type textarea "Тобі варто спробувати цей розмір."
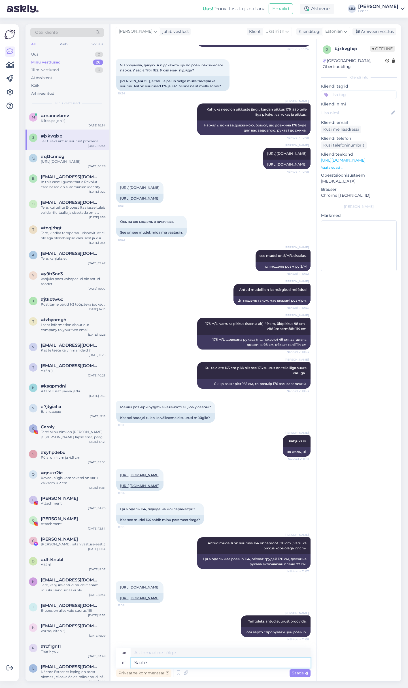
type textarea "Saate t"
type textarea "Ви можете"
type textarea "Saate tellida ja"
type textarea "Ви можете замовити"
type textarea "Saate tellida ja s"
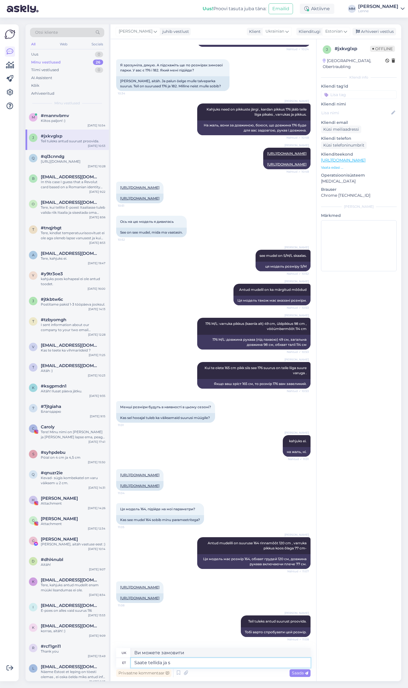
type textarea "Ви можете замовити та"
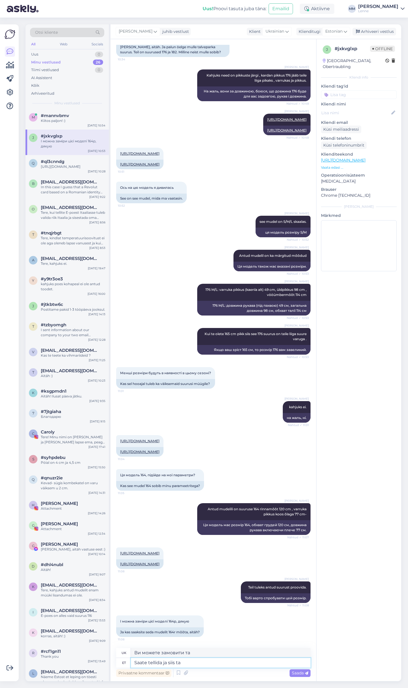
type textarea "Saate tellida ja siis tag"
type textarea "Ви можете замовити, а потім"
type textarea "Saate tellida ja siis tagasi sa"
type textarea "Ви можете замовити, а потім повернути"
type textarea "Saate tellida ja siis tagasi saata."
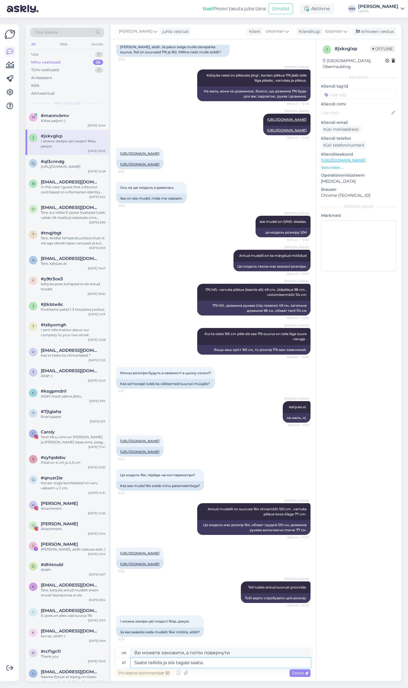
type textarea "Ви можете замовити, а потім відправити його назад."
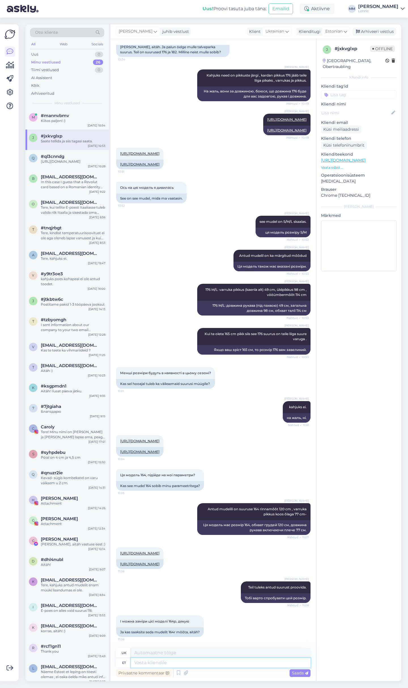
scroll to position [446, 0]
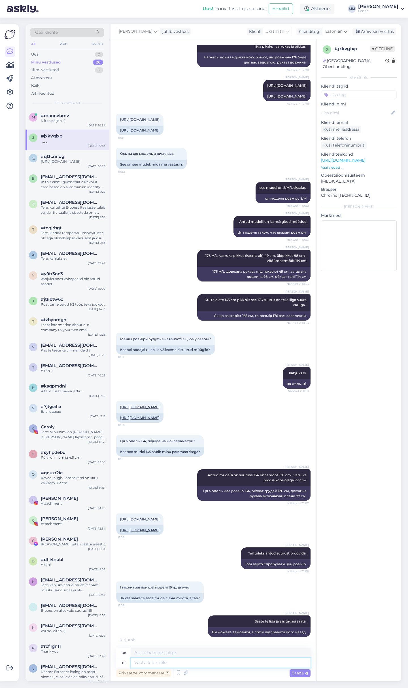
click at [158, 659] on textarea at bounding box center [221, 663] width 180 height 10
type textarea "Antud m"
type textarea "Дано"
type textarea "Antud mudelil o"
type textarea "На цій моделі"
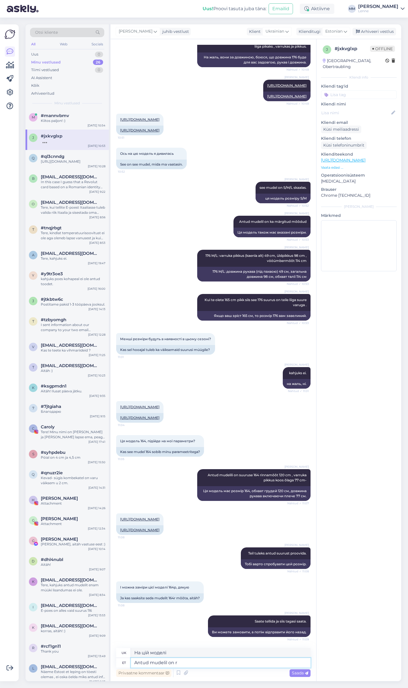
type textarea "Antud mudelil on ri"
type textarea "Ця модель має"
type textarea "Antud mudelil on rinnamõõt"
type textarea "Ця модель має обхват грудей"
type textarea "Antud mudelil on rinnamõõt 10"
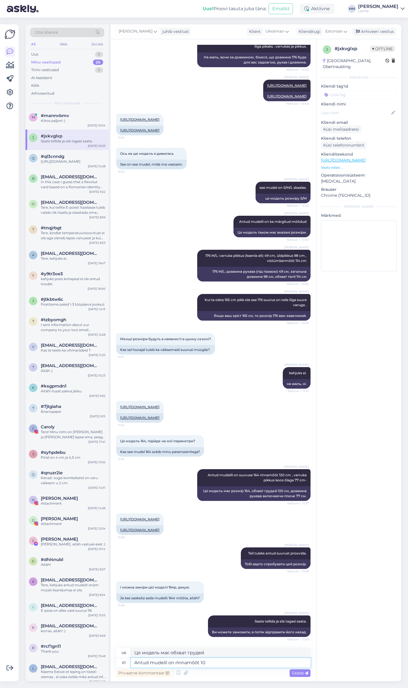
type textarea "Ця модель має розмір грудей 10."
type textarea "Antud mudelil on rinnamõõt 108"
type textarea "Ця модель має розмір грудей 108."
type textarea "Antud mudelil on rinnamõõt 108 ja"
type textarea "Ця модель має розмір грудей 108 та"
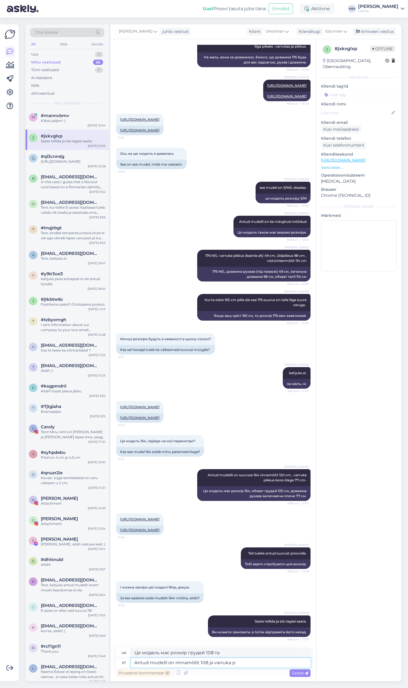
type textarea "Antud mudelil on rinnamõõt 108 ja varruka pi"
type textarea "Ця модель має розмір грудей 108 та довжину рукава"
type textarea "Antud mudelil on rinnamõõt 108 ja varruka pikkus"
type textarea "Ця модель має обхват грудей 108 та довжину рукава"
type textarea "Antud mudelil on rinnamõõt 108 ja varruka pikkus õlaga"
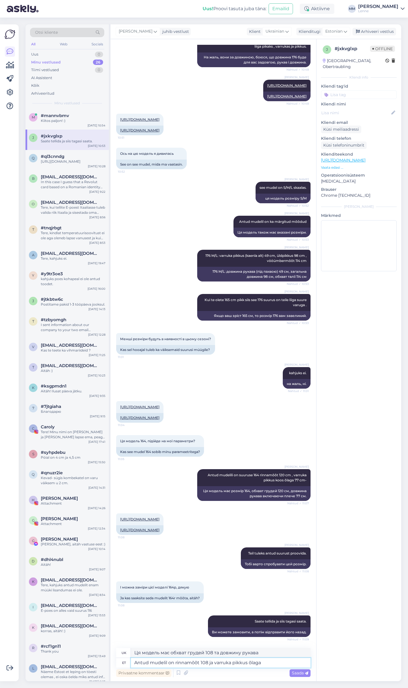
type textarea "Ця модель має обхват грудей 108 та довжину рукава 108 см."
type textarea "Antud mudelil on rinnamõõt 108 ja varruka pikkus õlaga 77 c"
type textarea "Ця модель має обхват грудей 108 та довжину рукава 77."
type textarea "Antud mudelil on rinnamõõt 108 ja varruka pikkus õlaga 77 cm"
type textarea "Ця модель має обхват грудей 108 та довжину рукава 77 см, включаючи плече."
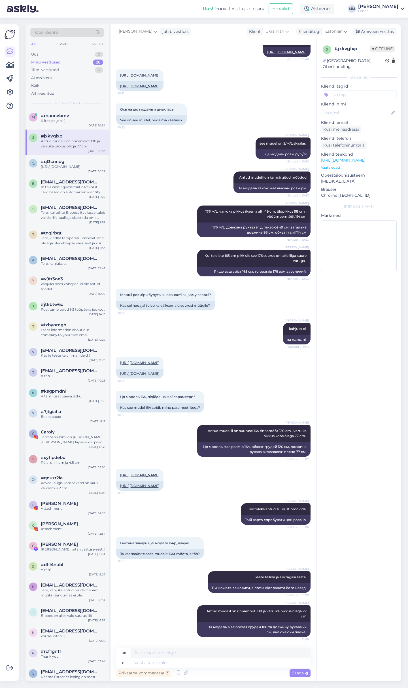
scroll to position [524, 0]
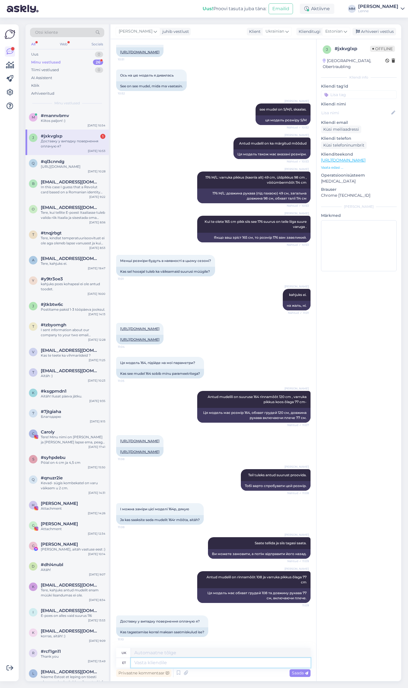
click at [197, 663] on textarea at bounding box center [221, 663] width 180 height 10
type textarea "J"
type textarea "kahju"
type textarea "пошкодження"
type textarea "kahjuks ja"
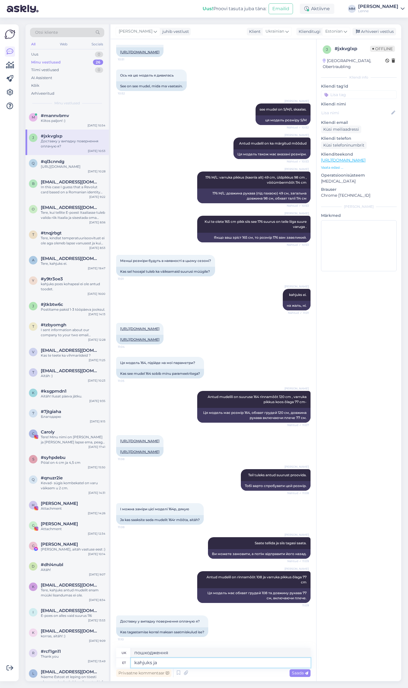
type textarea "на жаль"
type textarea "kahjuks jah."
type textarea "На жаль, так."
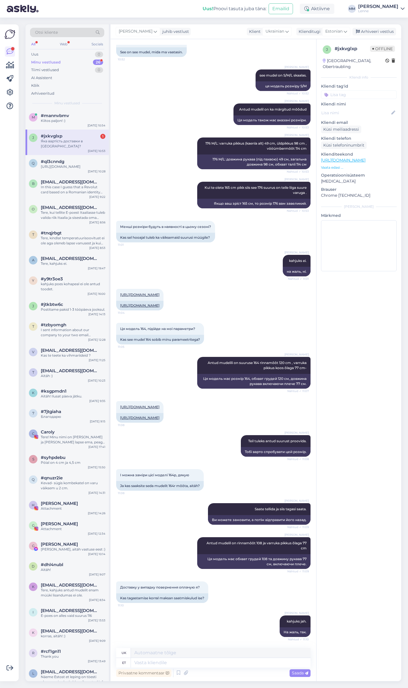
scroll to position [592, 0]
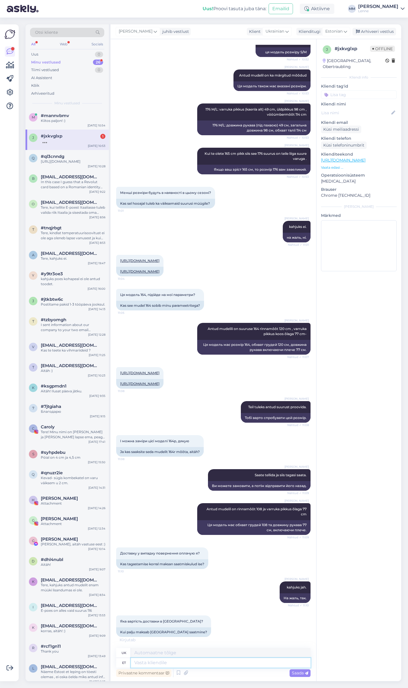
click at [159, 663] on textarea at bounding box center [221, 663] width 180 height 10
paste textarea "Standard delivery (Free shipping on orders over 150€): 17.55€"
type textarea "Standard delivery (Free shipping on orders over 150€): 17.55€"
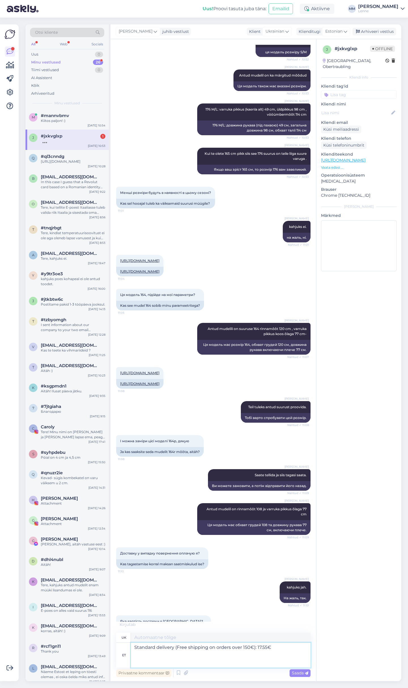
type textarea "Стандартна доставка (безкоштовна доставка для замовлень понад 150 євро): 17.55 …"
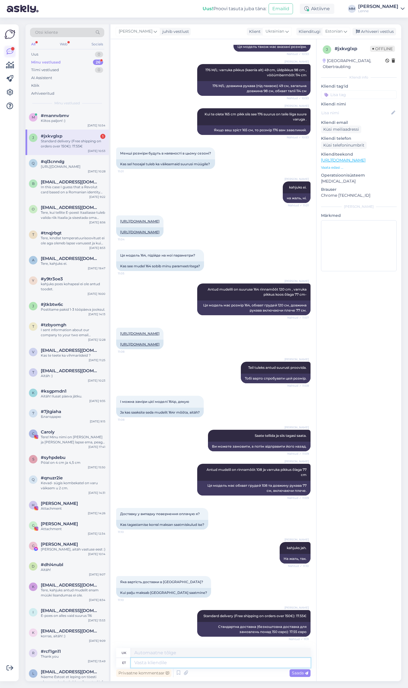
scroll to position [691, 0]
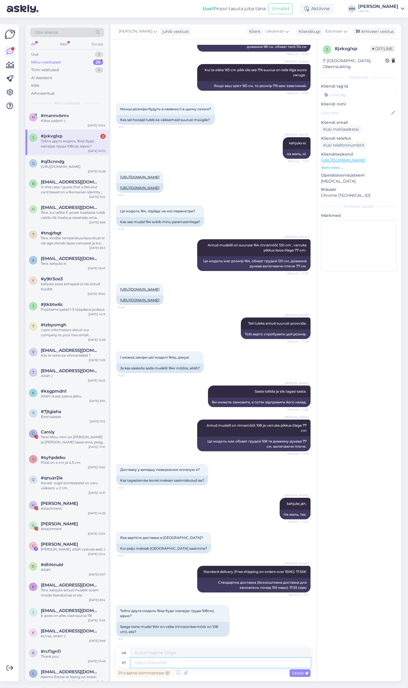
click at [180, 663] on textarea at bounding box center [221, 663] width 180 height 10
type textarea "jah"
type textarea "так"
type textarea "jah mudel o"
type textarea "так, модель"
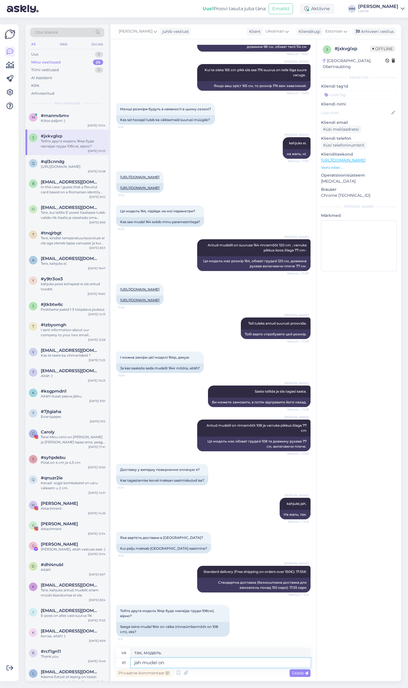
type textarea "jah mudel on k"
type textarea "так, модель є"
type textarea "jah mudel on kitsam."
type textarea "так, модель вужча."
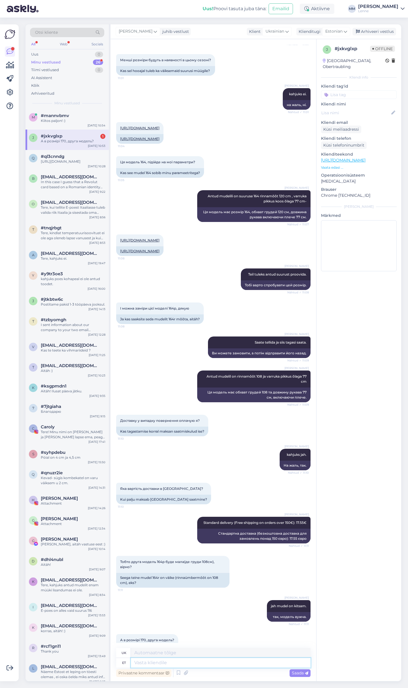
scroll to position [759, 0]
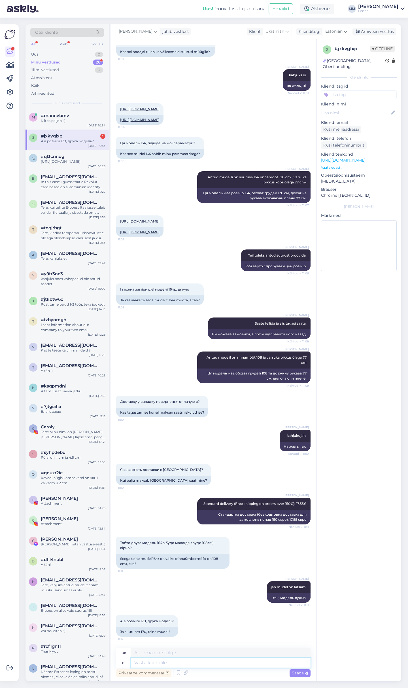
click at [190, 663] on textarea at bounding box center [221, 663] width 180 height 10
type textarea "111"
type textarea "111 cm"
type textarea "111 см"
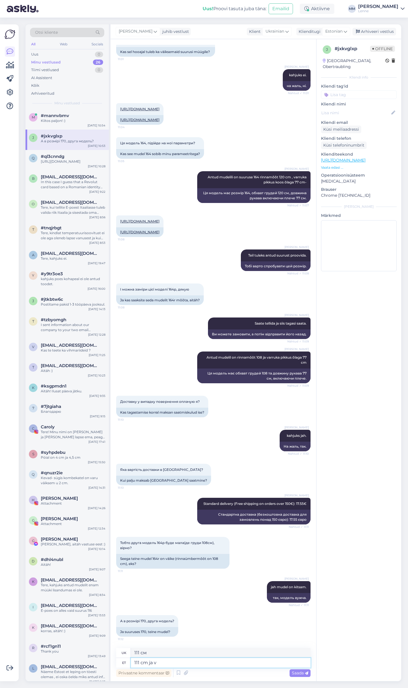
type textarea "111 cm ja va"
type textarea "111 см та"
type textarea "111 cm ja varrukas"
type textarea "111 см з рукавом"
type textarea "111 cm ja varrukas 80"
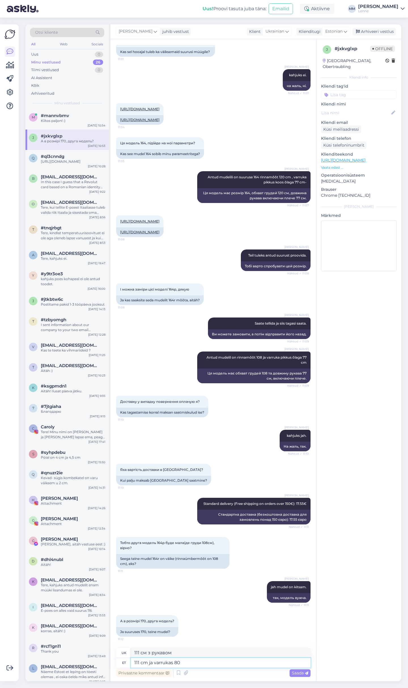
type textarea "111 см та рукав 80"
type textarea "111 cm ja varrukas 80 c"
type textarea "111 см з рукавом"
type textarea "111 cm ja varrukas 80 cm."
type textarea "111 см та рукав 80 см."
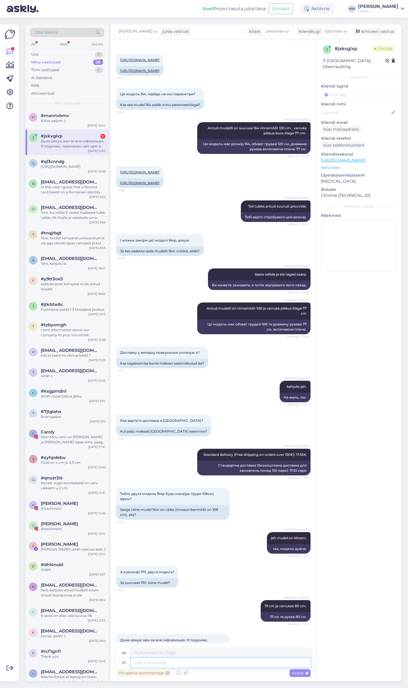
scroll to position [837, 0]
